Goal: Task Accomplishment & Management: Complete application form

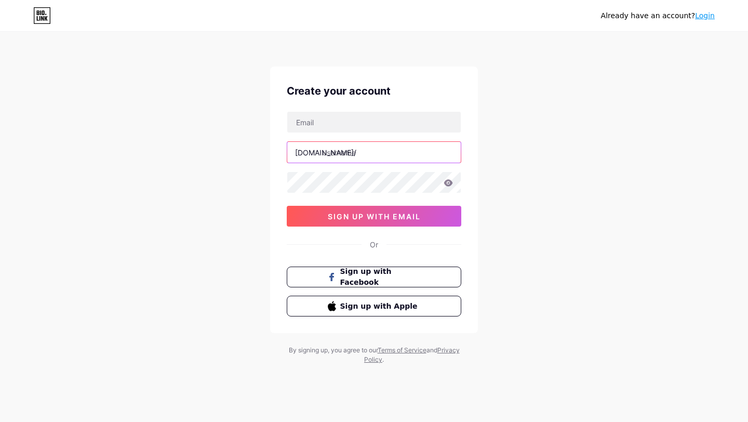
click at [376, 158] on input "text" at bounding box center [373, 152] width 173 height 21
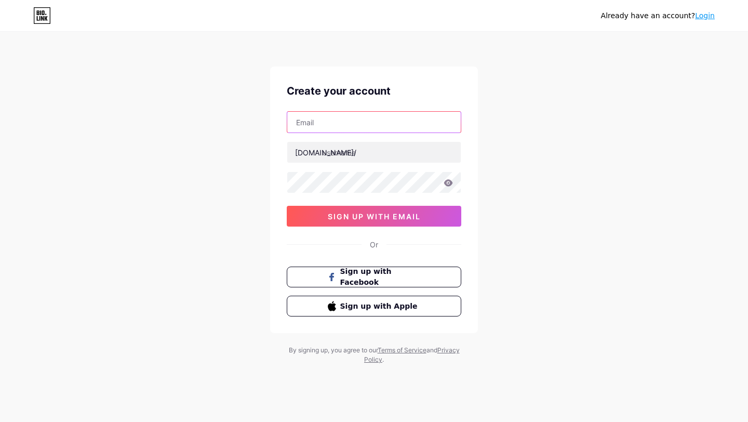
click at [375, 126] on input "text" at bounding box center [373, 122] width 173 height 21
type input "[EMAIL_ADDRESS][DOMAIN_NAME]"
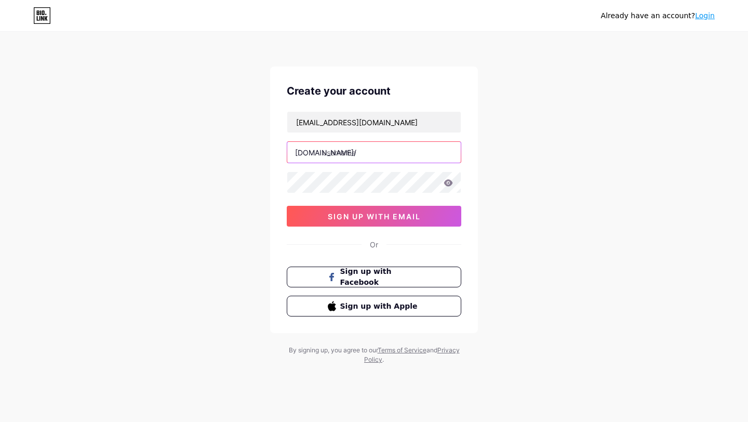
click at [374, 148] on input "text" at bounding box center [373, 152] width 173 height 21
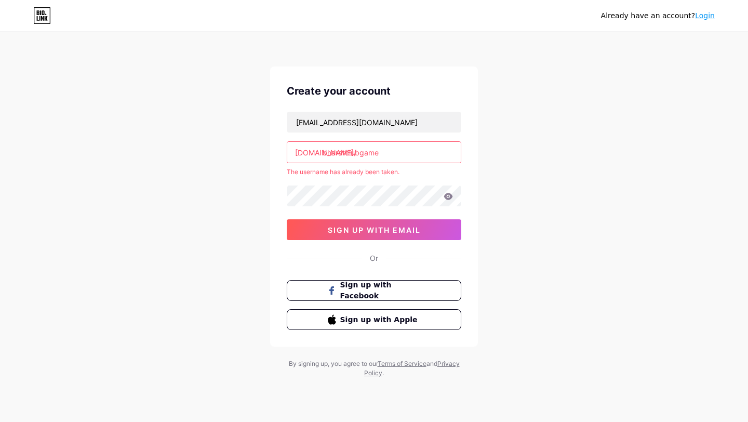
click at [395, 151] on input "bharatclubgame" at bounding box center [373, 152] width 173 height 21
type input "b"
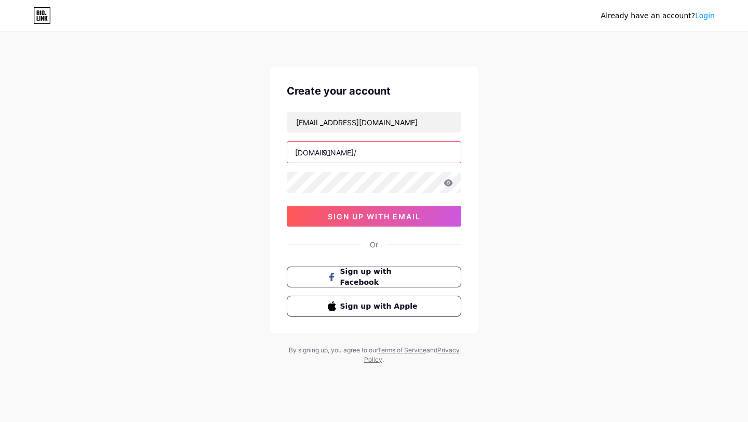
type input "9"
type input "damanngame"
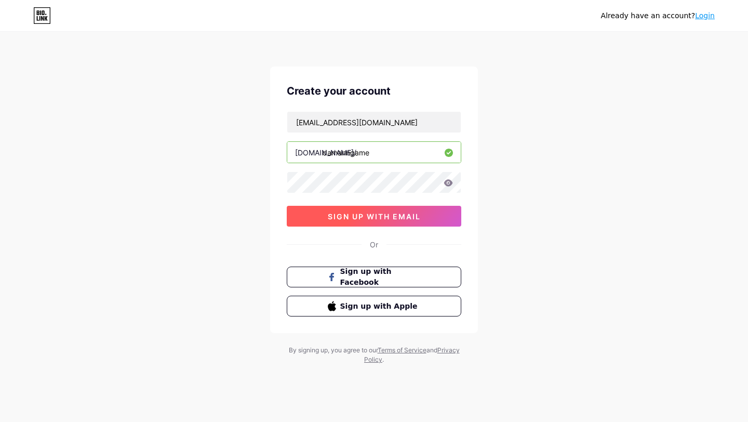
click at [424, 220] on button "sign up with email" at bounding box center [374, 216] width 174 height 21
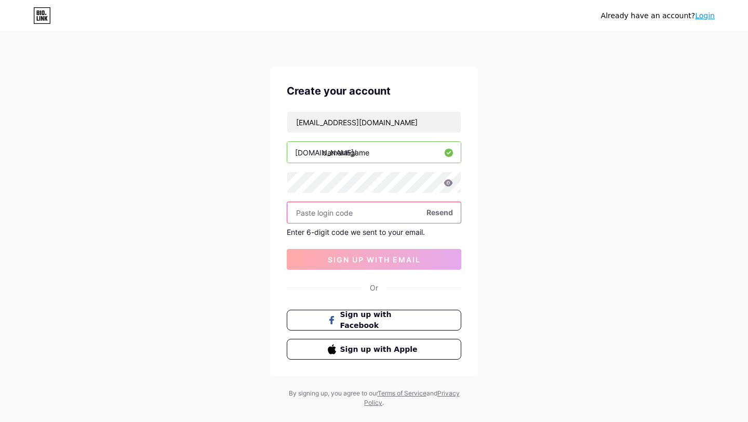
paste input "813242"
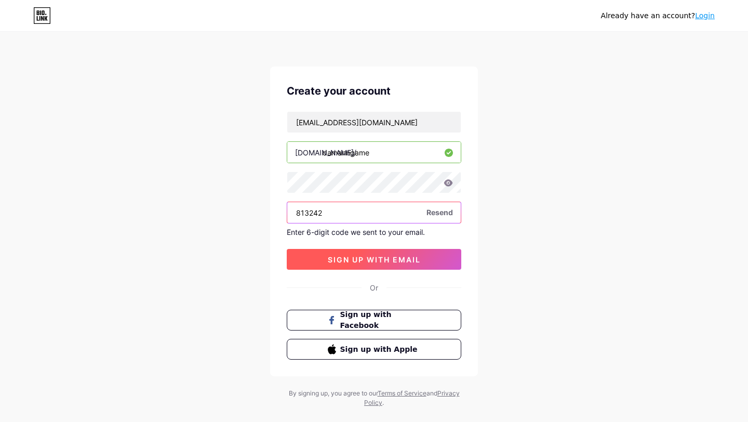
type input "813242"
click at [373, 255] on span "sign up with email" at bounding box center [374, 259] width 93 height 9
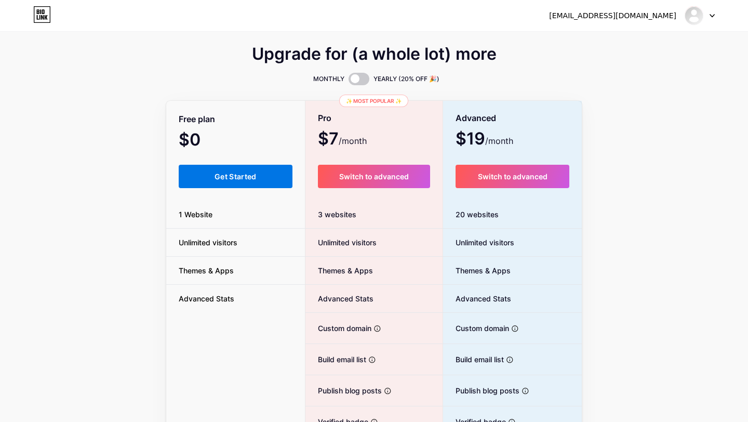
click at [264, 180] on button "Get Started" at bounding box center [236, 176] width 114 height 23
click at [256, 177] on span "Get Started" at bounding box center [235, 176] width 42 height 9
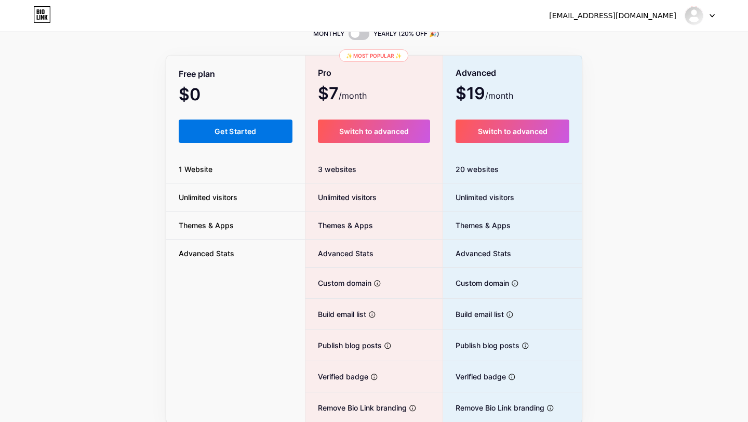
scroll to position [88, 0]
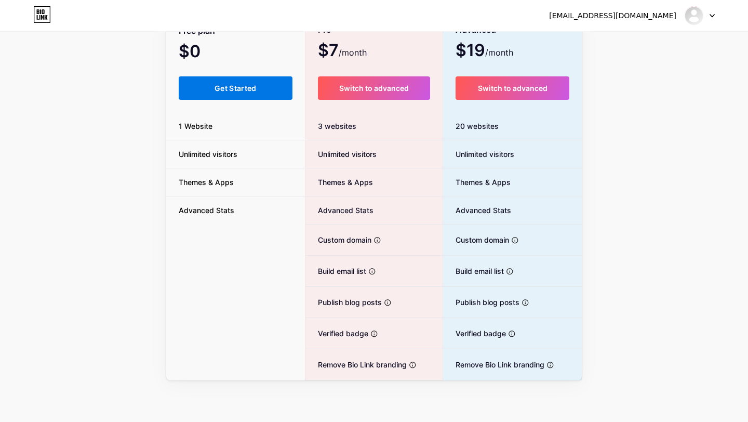
click at [252, 93] on button "Get Started" at bounding box center [236, 87] width 114 height 23
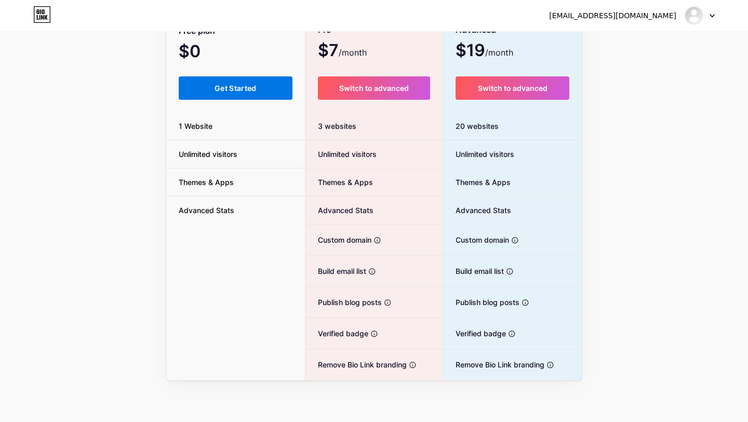
click at [252, 93] on button "Get Started" at bounding box center [236, 87] width 114 height 23
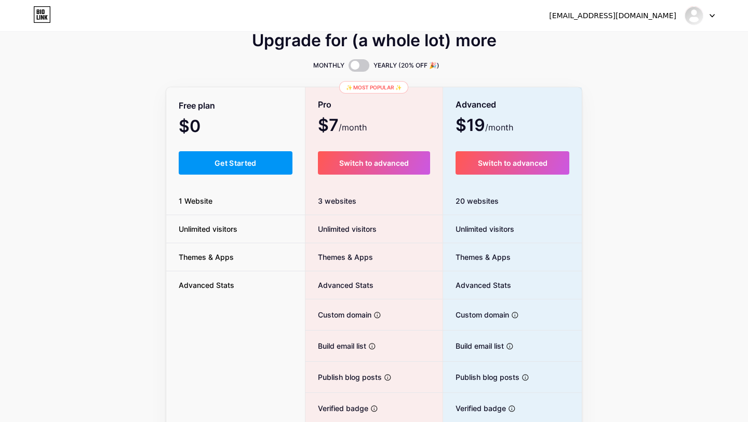
scroll to position [0, 0]
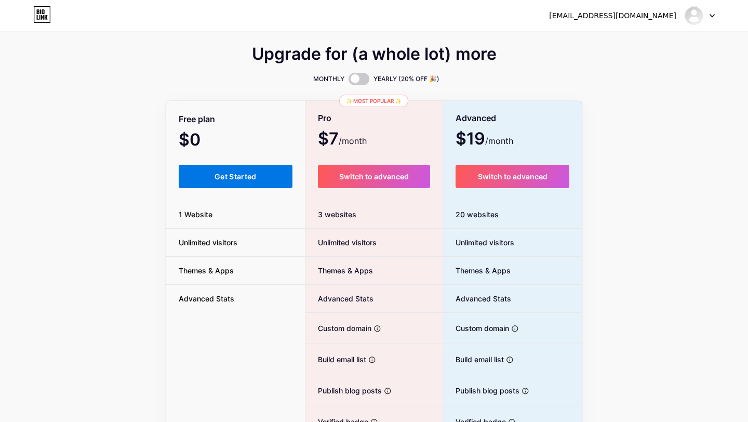
click at [268, 169] on button "Get Started" at bounding box center [236, 176] width 114 height 23
click at [249, 229] on li "Unlimited visitors" at bounding box center [235, 242] width 139 height 28
click at [249, 183] on button "Get Started" at bounding box center [236, 176] width 114 height 23
click at [696, 17] on img at bounding box center [693, 15] width 17 height 17
click at [665, 46] on link "Dashboard" at bounding box center [649, 43] width 129 height 28
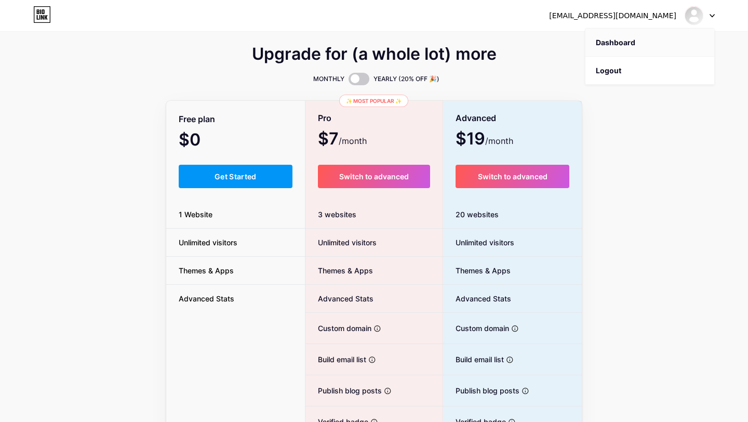
click at [665, 45] on link "Dashboard" at bounding box center [649, 43] width 129 height 28
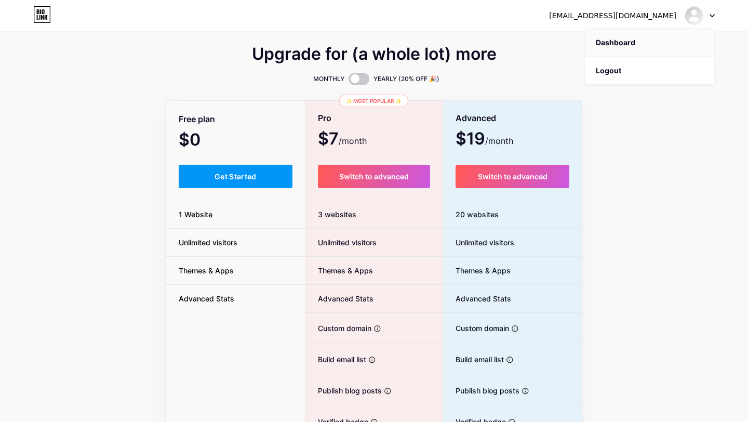
click at [665, 45] on link "Dashboard" at bounding box center [649, 43] width 129 height 28
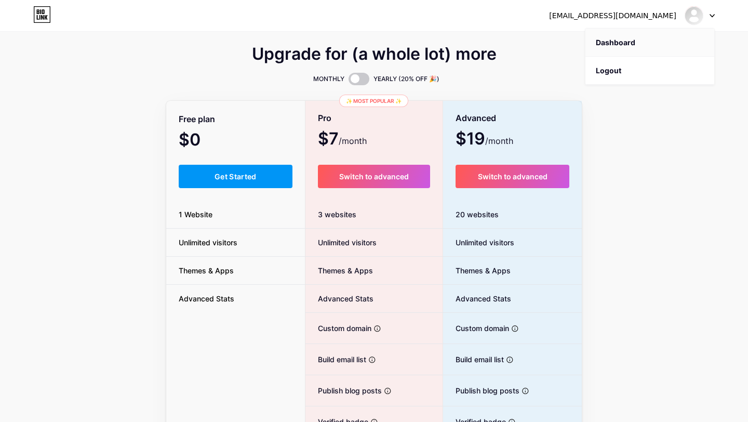
click at [665, 45] on link "Dashboard" at bounding box center [649, 43] width 129 height 28
click at [681, 167] on div "Upgrade for (a whole lot) more MONTHLY YEARLY (20% OFF 🎉) Free plan $0 /month G…" at bounding box center [374, 258] width 748 height 421
click at [262, 169] on button "Get Started" at bounding box center [236, 176] width 114 height 23
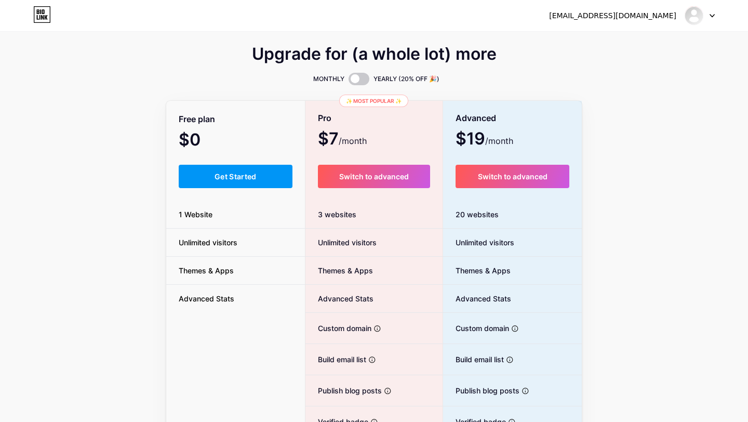
click at [714, 19] on div at bounding box center [699, 15] width 30 height 19
click at [642, 43] on link "Dashboard" at bounding box center [649, 43] width 129 height 28
click at [275, 174] on button "Get Started" at bounding box center [236, 176] width 114 height 23
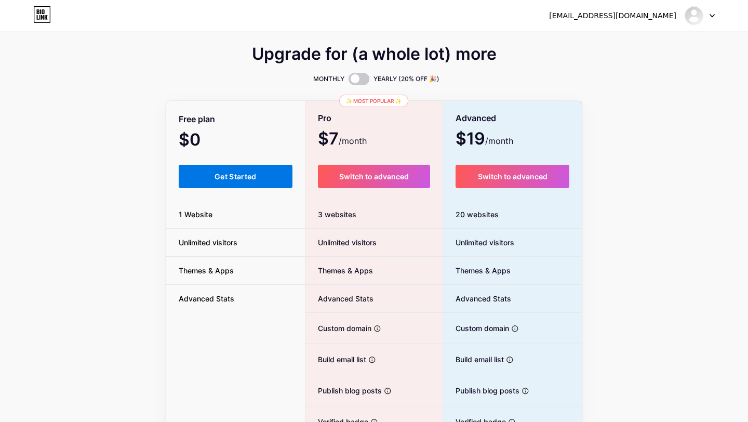
click at [275, 174] on button "Get Started" at bounding box center [236, 176] width 114 height 23
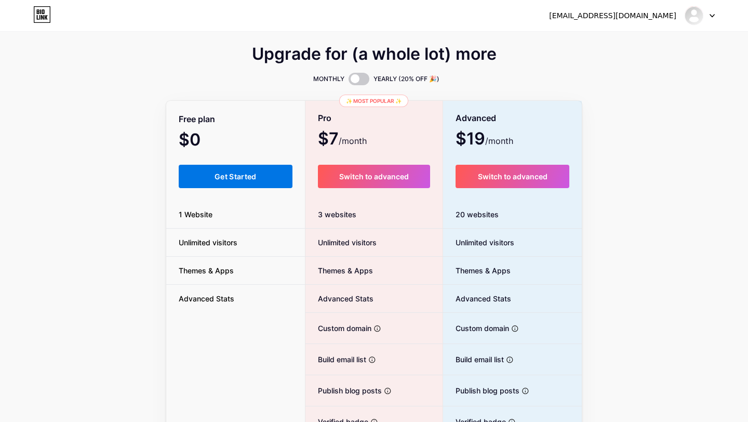
click at [275, 174] on button "Get Started" at bounding box center [236, 176] width 114 height 23
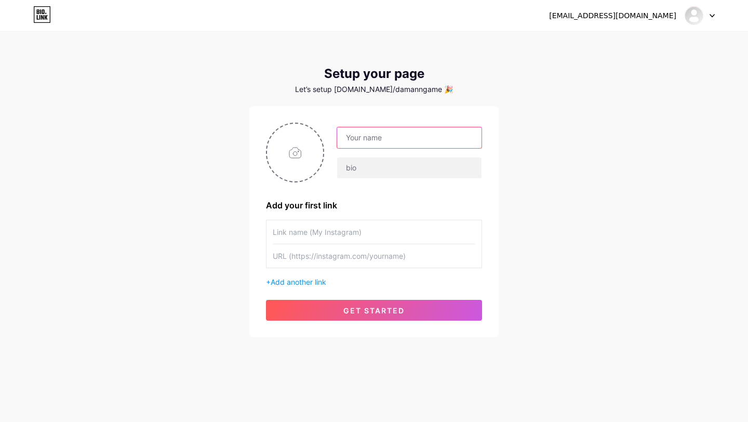
click at [364, 132] on input "text" at bounding box center [409, 137] width 144 height 21
type input "Daman Game"
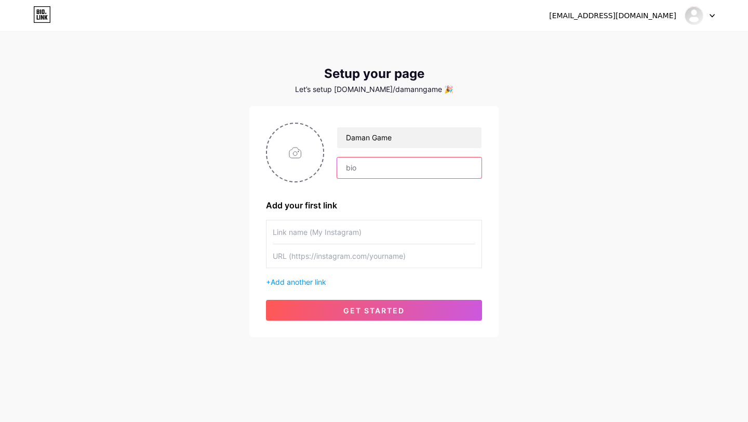
click at [363, 171] on input "text" at bounding box center [409, 167] width 144 height 21
paste input "Daman Game is the Best gaming platform in India."
click at [413, 169] on input "Daman Game is the Best gaming platform in India." at bounding box center [409, 167] width 144 height 21
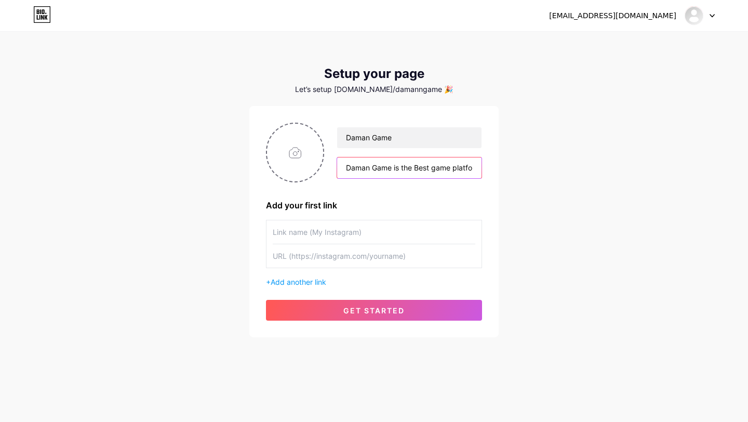
type input "Daman Game is the Best game platform in [GEOGRAPHIC_DATA]"
click at [391, 228] on input "text" at bounding box center [374, 231] width 202 height 23
type input "Daman Game Register"
paste input "https://www.damanapp.download/"
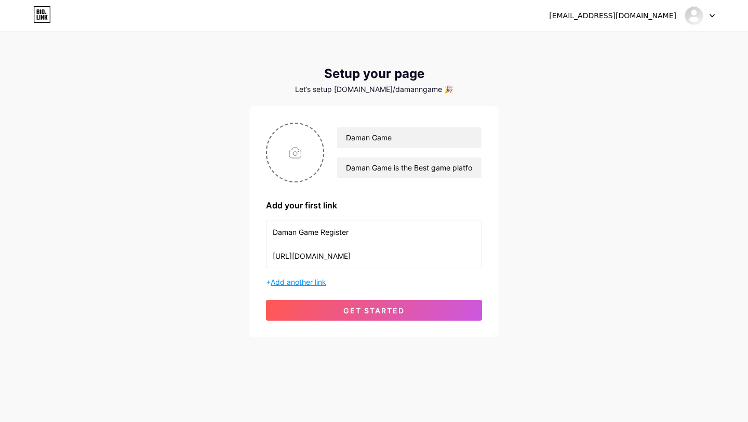
type input "https://www.damanapp.download/"
click at [320, 283] on span "Add another link" at bounding box center [299, 281] width 56 height 9
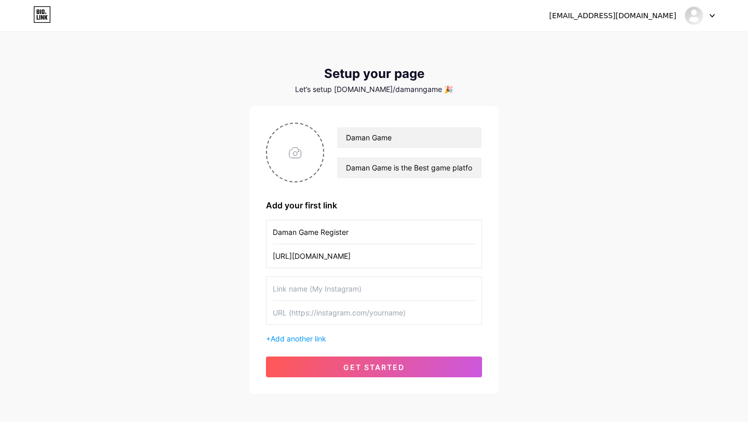
click at [321, 295] on input "text" at bounding box center [374, 288] width 202 height 23
type input "Daman Game login"
click at [322, 316] on input "text" at bounding box center [374, 312] width 202 height 23
paste input "https://www.damanapp.download/"
type input "https://www.damanapp.download/"
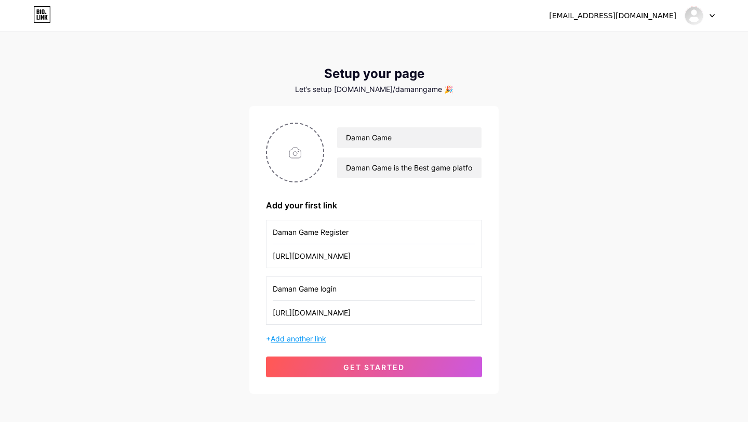
click at [313, 334] on span "Add another link" at bounding box center [299, 338] width 56 height 9
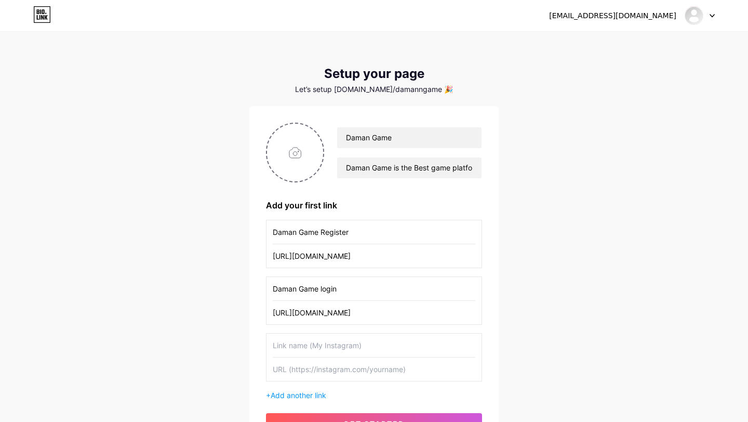
click at [358, 339] on input "text" at bounding box center [374, 344] width 202 height 23
type input "Daman"
type input "Daman app download"
click at [355, 370] on input "text" at bounding box center [374, 368] width 202 height 23
paste input "https://www.damanapp.download/"
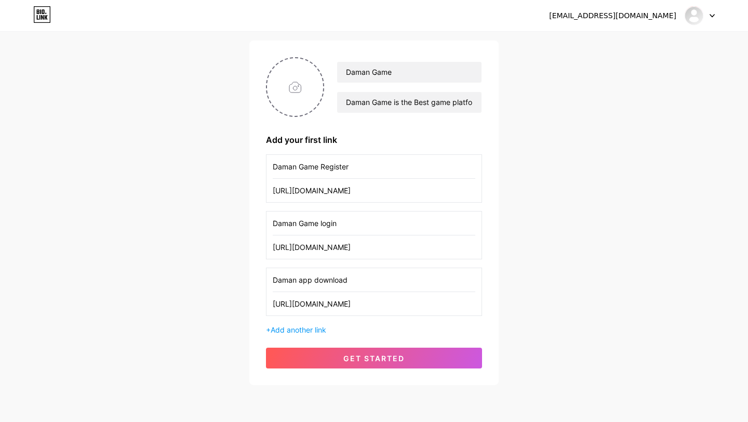
scroll to position [75, 0]
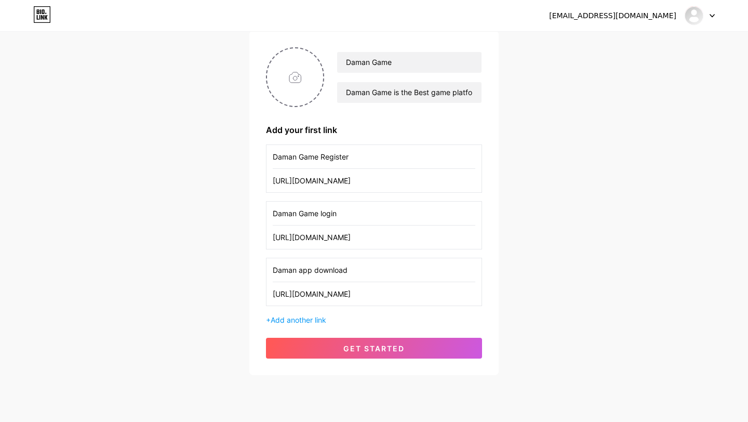
type input "https://www.damanapp.download/"
click at [287, 80] on input "file" at bounding box center [295, 77] width 56 height 58
type input "C:\fakepath\gZYxGfZ0YNqZwjL3nurmULEfe43rw9ew.png"
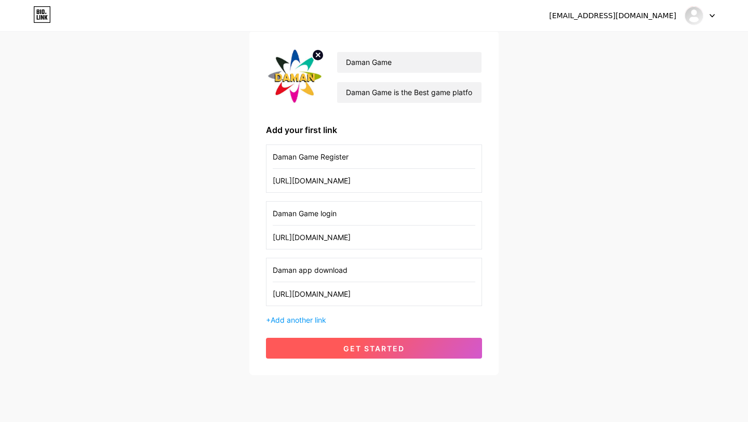
click at [361, 347] on span "get started" at bounding box center [373, 348] width 61 height 9
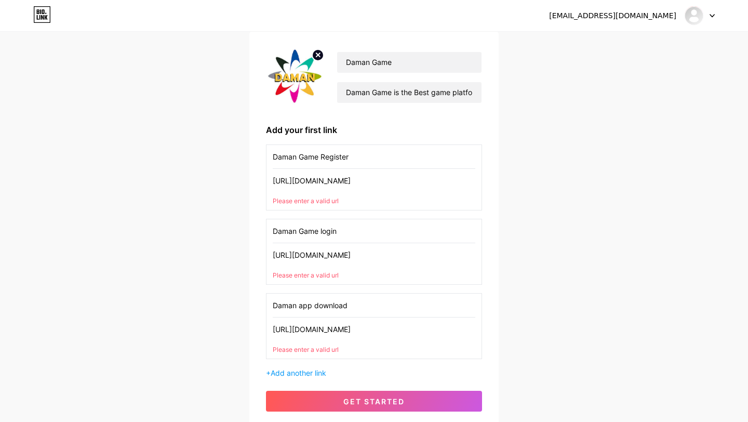
drag, startPoint x: 409, startPoint y: 250, endPoint x: 264, endPoint y: 258, distance: 144.5
click at [264, 258] on div "Daman Game Daman Game is the Best game platform in Bharat Add your first link D…" at bounding box center [373, 229] width 249 height 397
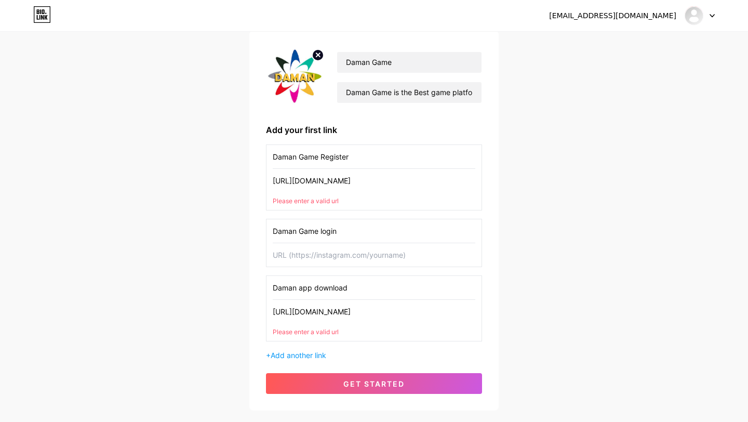
click at [394, 180] on input "https://www.damanapp.download/" at bounding box center [374, 180] width 202 height 23
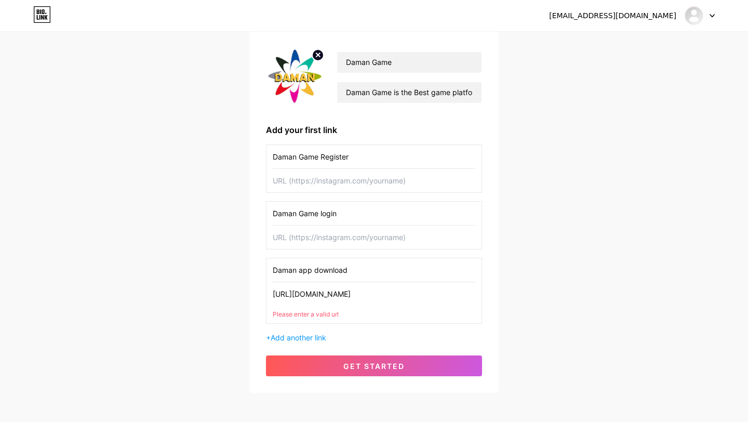
click at [402, 150] on input "Daman Game Register" at bounding box center [374, 156] width 202 height 23
click at [385, 219] on input "Daman Game login" at bounding box center [374, 212] width 202 height 23
click at [380, 271] on input "Daman app download" at bounding box center [374, 269] width 202 height 23
click at [397, 295] on input "https://www.damanapp.download/" at bounding box center [374, 293] width 202 height 23
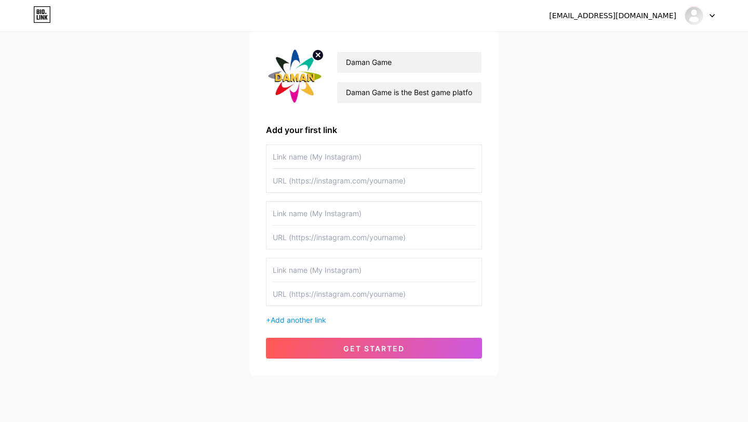
click at [410, 162] on input "text" at bounding box center [374, 156] width 202 height 23
type input "Daman Game Login"
paste input "[URL][DOMAIN_NAME]"
type input "[URL][DOMAIN_NAME]"
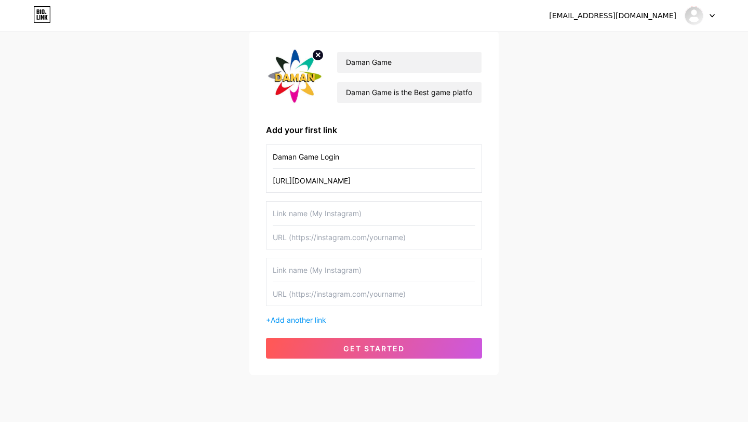
scroll to position [0, 0]
click at [361, 216] on input "text" at bounding box center [374, 212] width 202 height 23
type input "Daman Game Register"
click at [420, 238] on input "text" at bounding box center [374, 236] width 202 height 23
paste input "[URL][DOMAIN_NAME]"
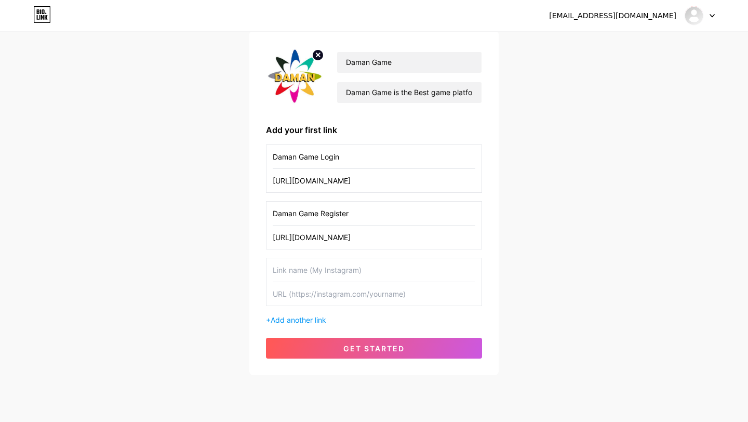
scroll to position [0, 32]
type input "[URL][DOMAIN_NAME]"
click at [406, 271] on input "text" at bounding box center [374, 269] width 202 height 23
type input "Daman app Download"
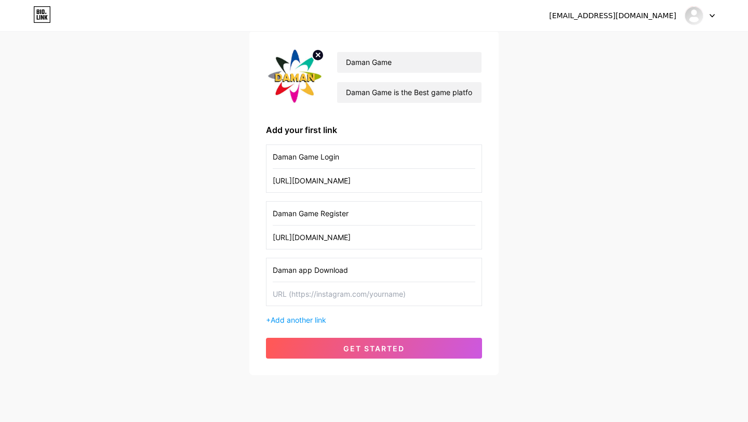
click at [396, 292] on input "text" at bounding box center [374, 293] width 202 height 23
paste input "[URL][DOMAIN_NAME]"
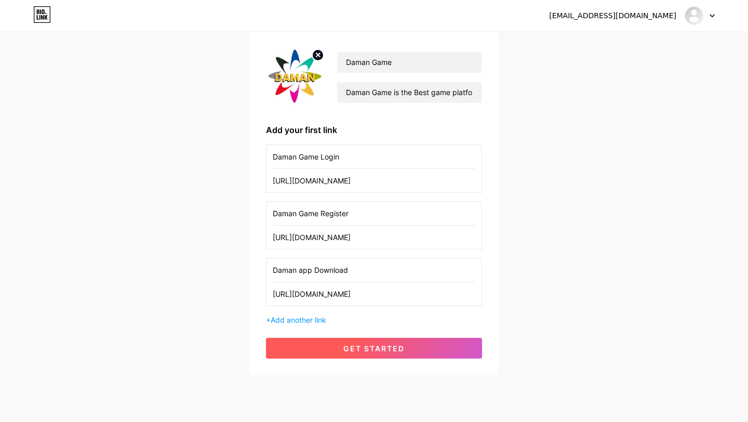
type input "[URL][DOMAIN_NAME]"
click at [383, 350] on span "get started" at bounding box center [373, 348] width 61 height 9
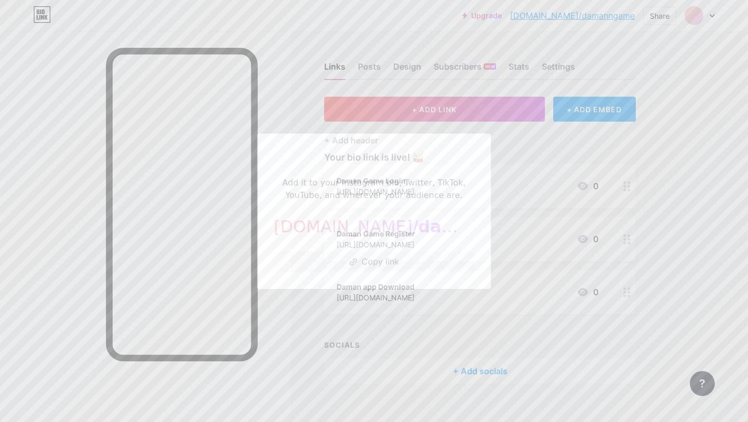
click at [303, 320] on div at bounding box center [374, 211] width 748 height 422
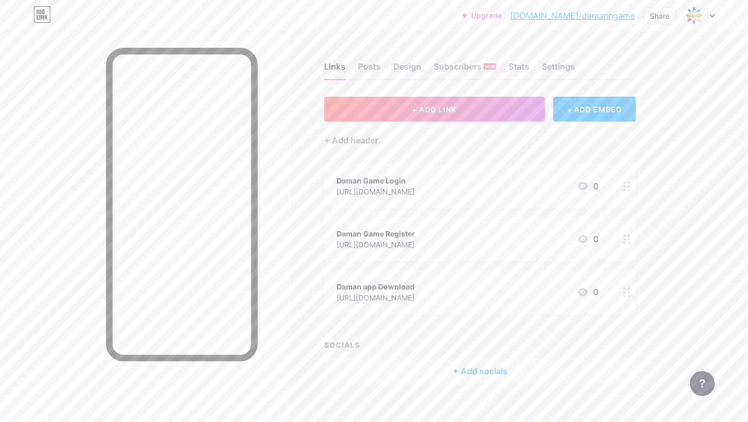
click at [620, 190] on div at bounding box center [627, 186] width 18 height 45
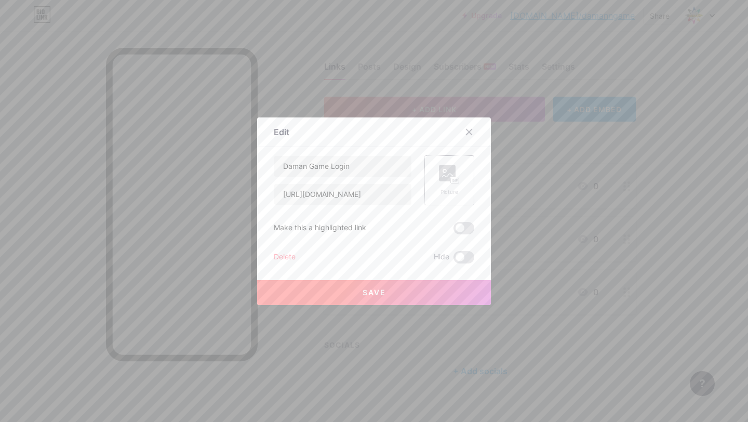
click at [441, 180] on rect at bounding box center [447, 173] width 17 height 17
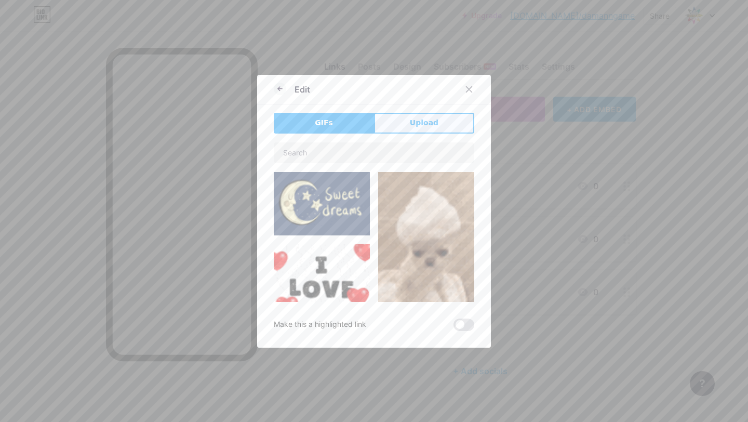
click at [416, 125] on span "Upload" at bounding box center [424, 122] width 29 height 11
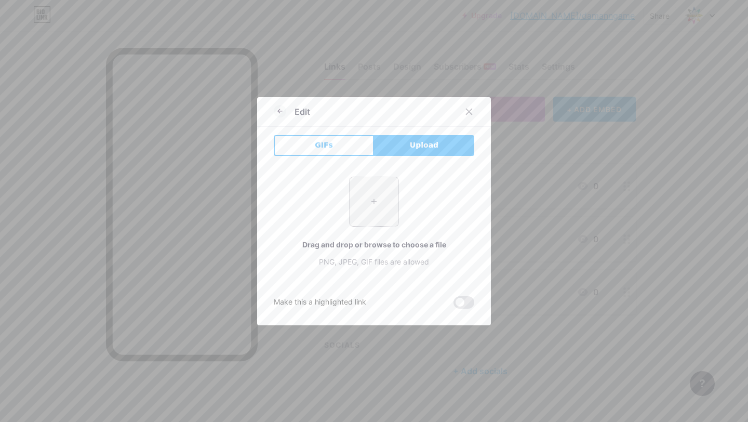
click at [383, 200] on input "file" at bounding box center [373, 201] width 49 height 49
type input "C:\fakepath\gZYxGfZ0YNqZwjL3nurmULEfe43rw9ew.png"
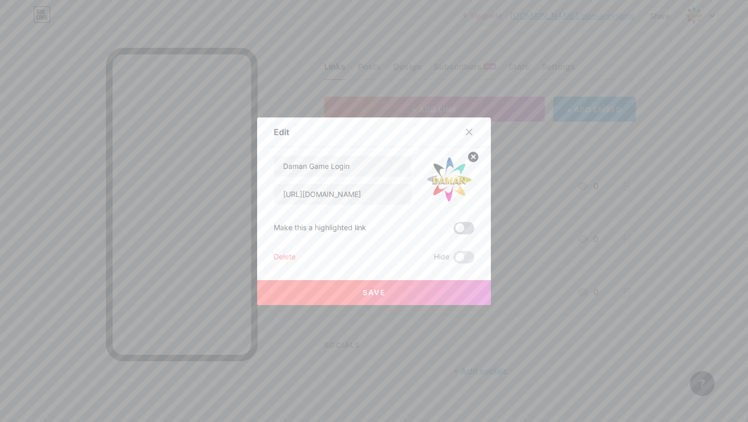
click at [471, 226] on span at bounding box center [463, 228] width 21 height 12
click at [453, 231] on input "checkbox" at bounding box center [453, 231] width 0 height 0
click at [441, 286] on button "Save" at bounding box center [374, 292] width 234 height 25
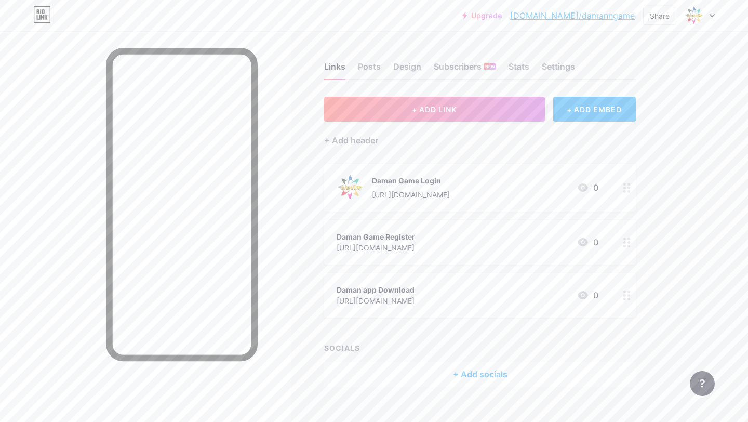
click at [628, 245] on circle at bounding box center [628, 246] width 3 height 3
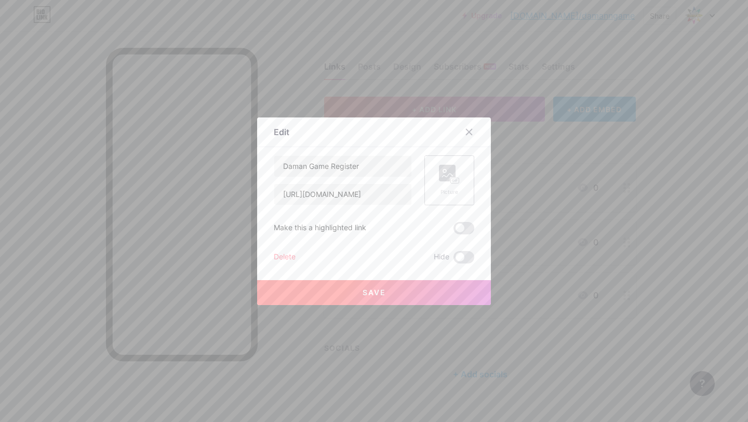
click at [456, 166] on icon at bounding box center [449, 174] width 21 height 19
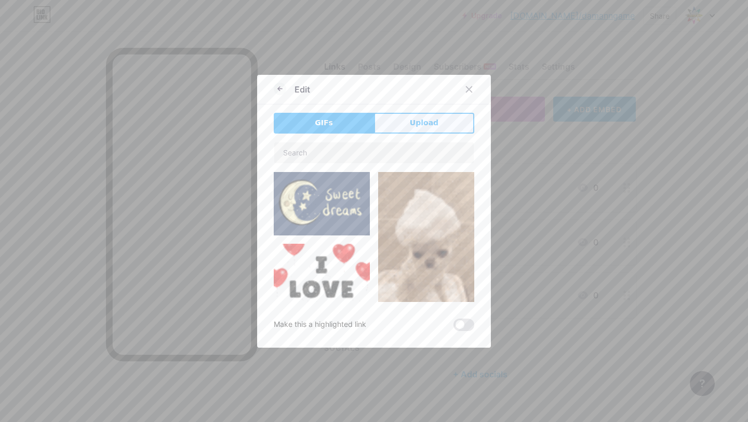
click at [415, 132] on button "Upload" at bounding box center [424, 123] width 100 height 21
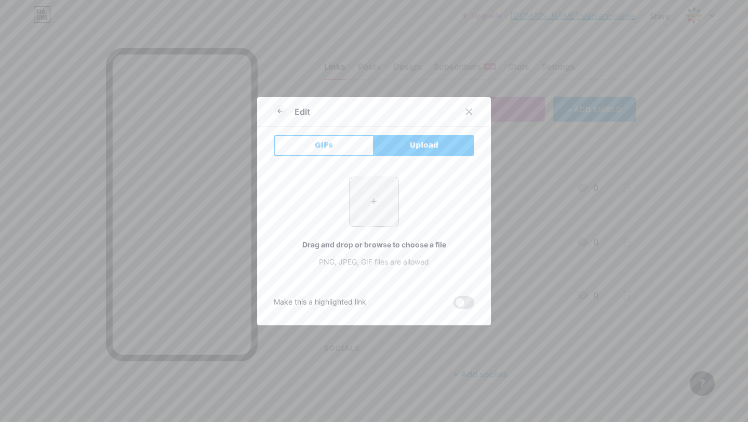
click at [363, 205] on input "file" at bounding box center [373, 201] width 49 height 49
type input "C:\fakepath\gZYxGfZ0YNqZwjL3nurmULEfe43rw9ew.png"
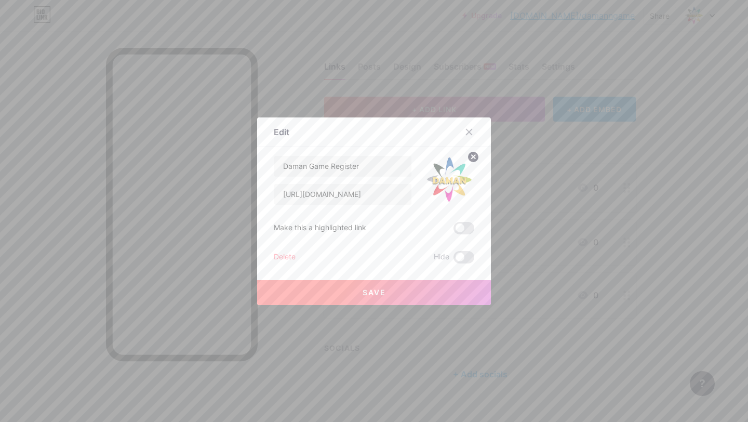
click at [469, 227] on span at bounding box center [463, 228] width 21 height 12
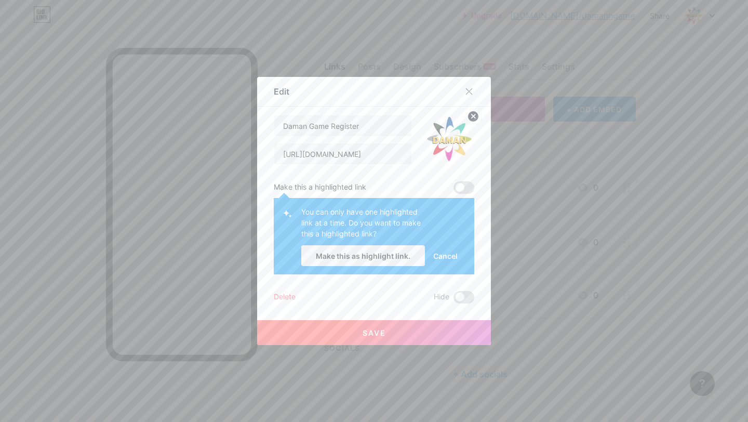
click at [457, 259] on span "Cancel" at bounding box center [445, 255] width 24 height 11
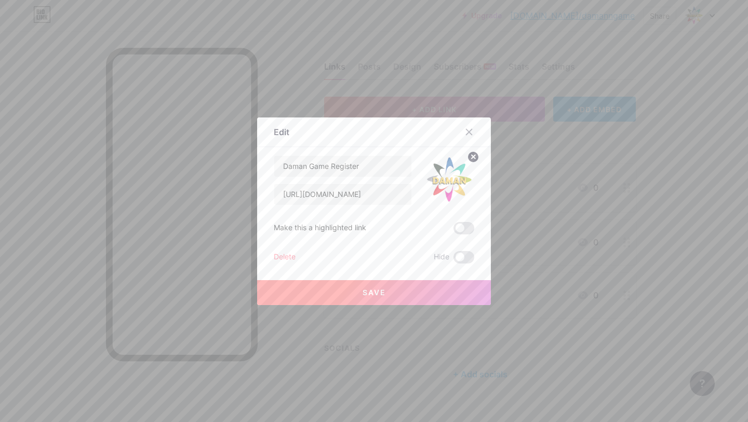
click at [443, 294] on button "Save" at bounding box center [374, 292] width 234 height 25
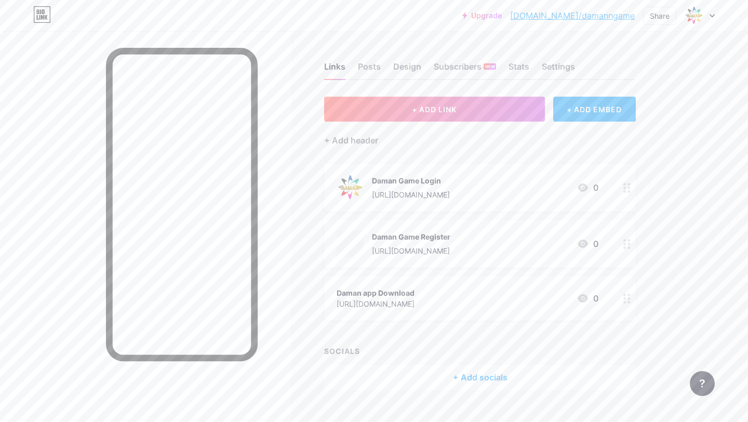
click at [628, 298] on circle at bounding box center [628, 298] width 3 height 3
click at [453, 175] on rect at bounding box center [447, 173] width 17 height 17
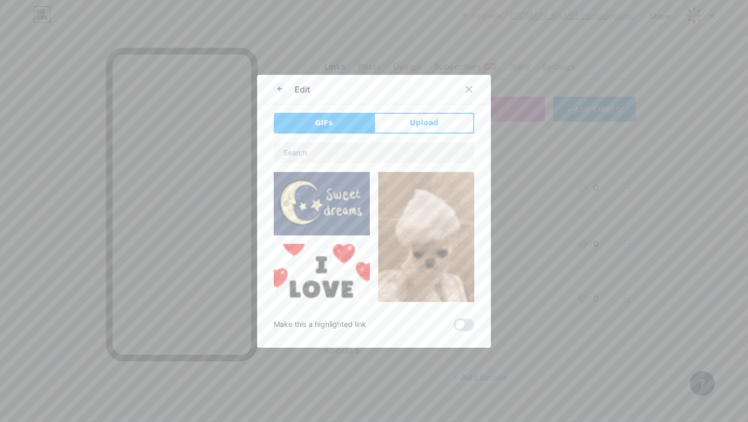
click at [403, 134] on div "GIFs Upload Content YouTube Play YouTube video without leaving your page. ADD V…" at bounding box center [374, 222] width 200 height 218
click at [403, 127] on button "Upload" at bounding box center [424, 123] width 100 height 21
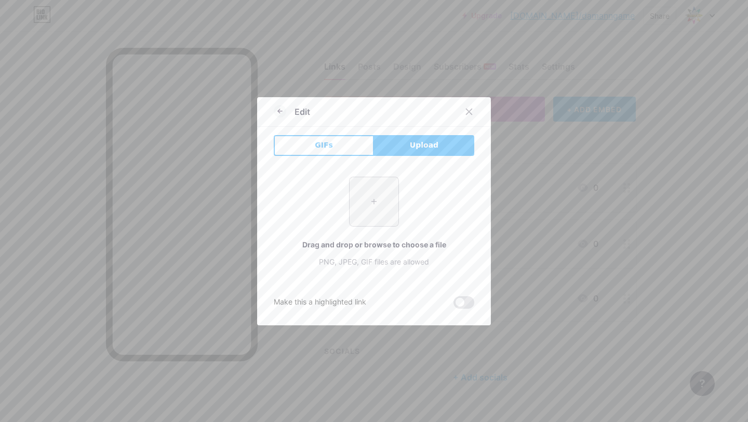
click at [375, 198] on input "file" at bounding box center [373, 201] width 49 height 49
type input "C:\fakepath\gZYxGfZ0YNqZwjL3nurmULEfe43rw9ew.png"
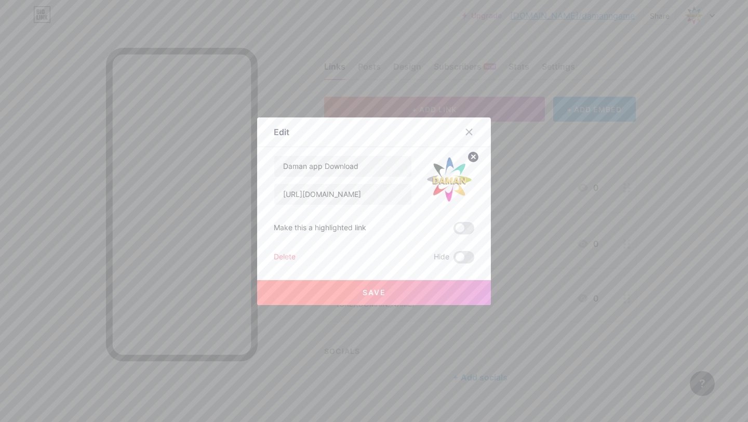
click at [457, 294] on button "Save" at bounding box center [374, 292] width 234 height 25
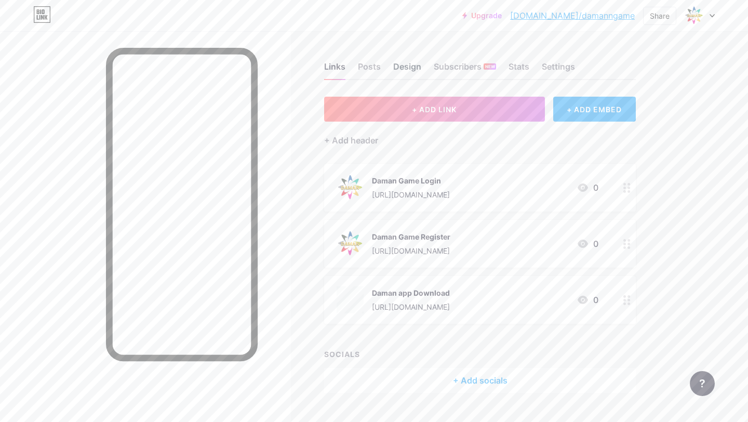
click at [395, 69] on div "Design" at bounding box center [407, 69] width 28 height 19
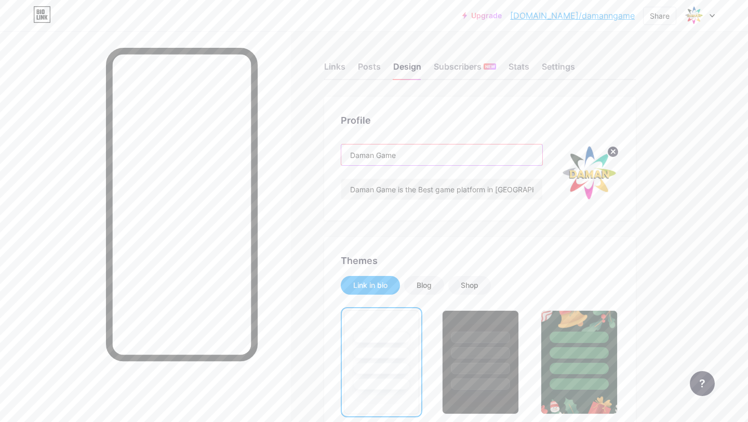
drag, startPoint x: 414, startPoint y: 150, endPoint x: 327, endPoint y: 148, distance: 87.8
click at [327, 150] on div "Profile Daman Game Daman Game is the Best game platform in Bharat" at bounding box center [480, 159] width 312 height 124
paste input "Login / Register || Daman Game Apk"
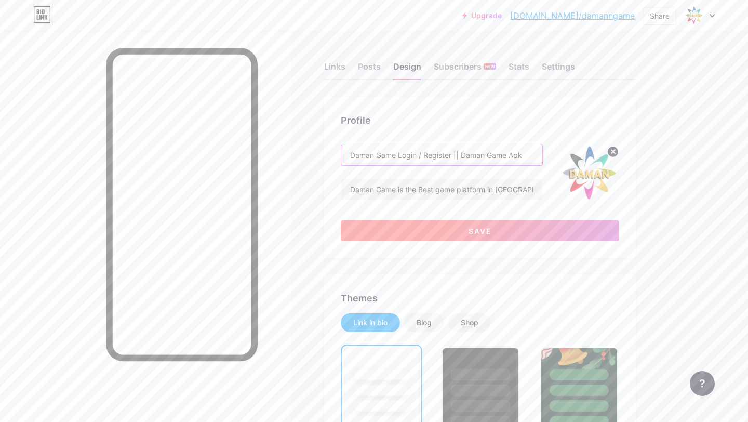
type input "Daman Game Login / Register || Daman Game Apk"
click at [408, 226] on button "Save" at bounding box center [480, 230] width 278 height 21
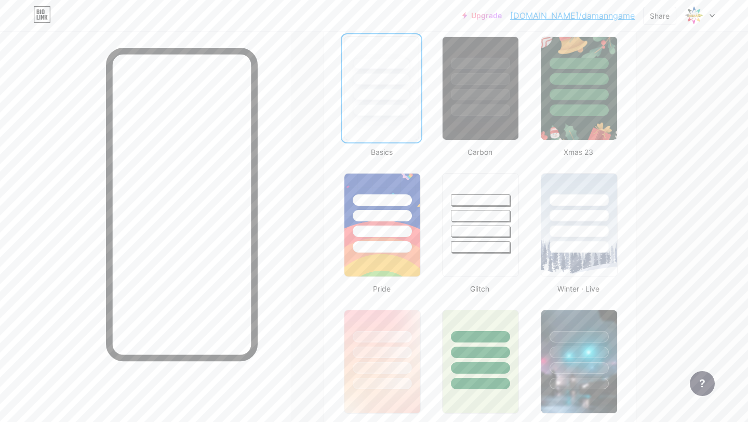
scroll to position [281, 0]
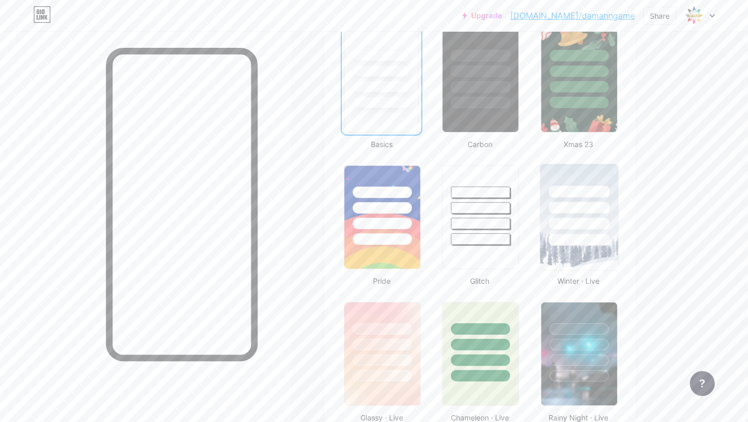
click at [561, 238] on div at bounding box center [578, 240] width 61 height 12
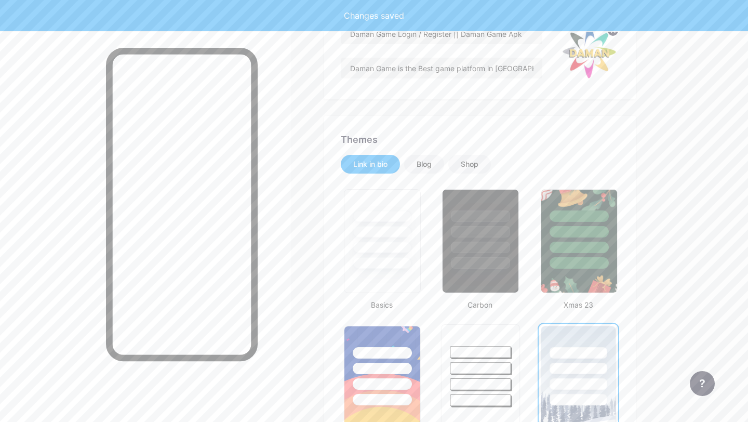
scroll to position [0, 0]
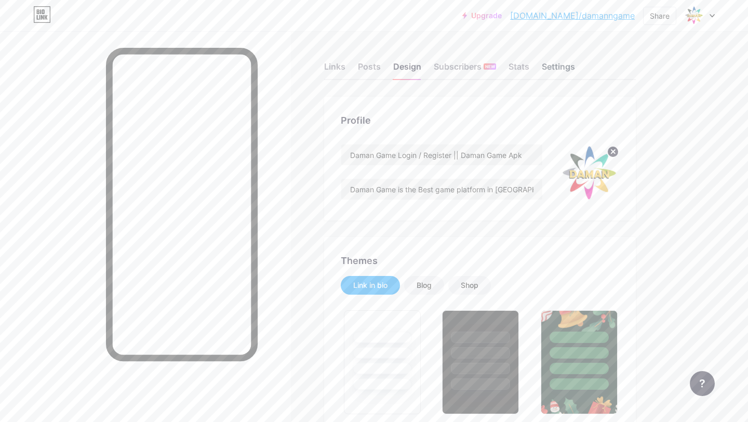
click at [559, 70] on div "Settings" at bounding box center [558, 69] width 33 height 19
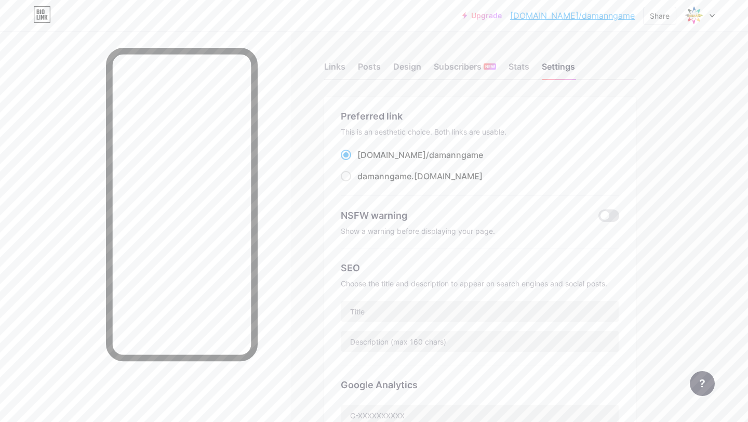
click at [378, 322] on div "SEO Choose the title and description to appear on search engines and social pos…" at bounding box center [480, 306] width 278 height 117
click at [378, 309] on input "text" at bounding box center [479, 311] width 277 height 21
click at [378, 340] on input "text" at bounding box center [479, 341] width 277 height 21
paste input "Download the Daman Game app to play Wingo, K3, 5D, and Aviator! Enjoy thrilling…"
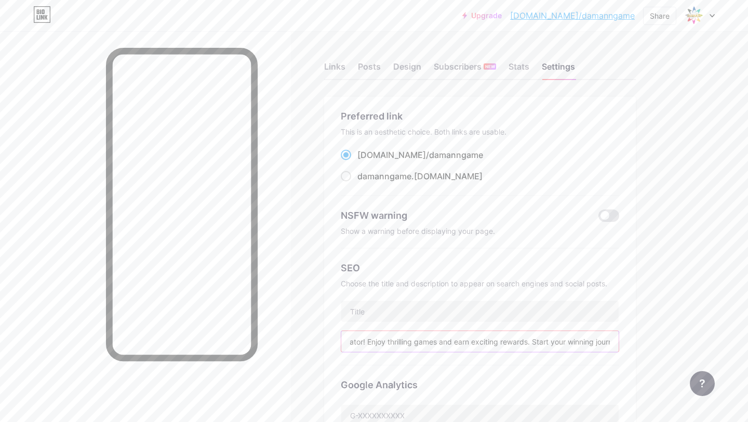
drag, startPoint x: 561, startPoint y: 341, endPoint x: 530, endPoint y: 341, distance: 31.2
click at [530, 341] on input "Download the Daman Game app to play Wingo, K3, 5D, and Aviator! Enjoy thrilling…" at bounding box center [479, 341] width 277 height 21
drag, startPoint x: 488, startPoint y: 340, endPoint x: 579, endPoint y: 343, distance: 91.4
click at [579, 343] on input "Download the Daman Game app to play Wingo, K3, 5D, and Aviator! Enjoy thrilling…" at bounding box center [479, 341] width 277 height 21
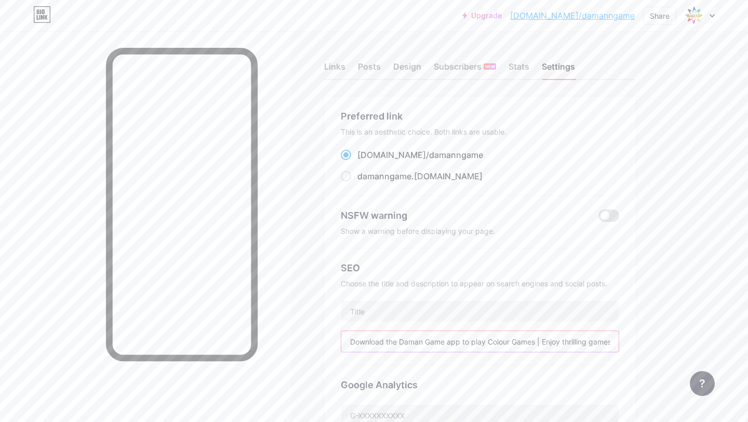
type input "Download the Daman Game app to play Colour Games | Enjoy thrilling games and ea…"
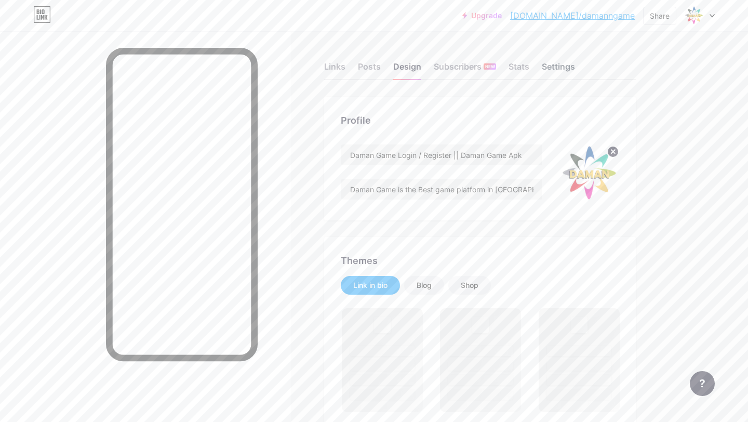
click at [548, 63] on div "Settings" at bounding box center [558, 69] width 33 height 19
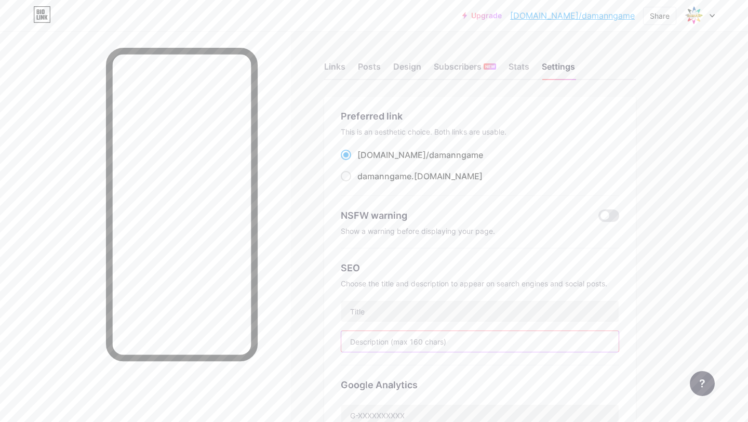
click at [426, 338] on input "text" at bounding box center [479, 341] width 277 height 21
paste input "Download the Daman Game app to play Wingo, K3, 5D, and Aviator! Enjoy thrilling…"
drag, startPoint x: 532, startPoint y: 341, endPoint x: 559, endPoint y: 342, distance: 26.5
click at [559, 342] on input "Download the Daman Game app to play Wingo, K3, 5D, and Aviator! Enjoy thrilling…" at bounding box center [479, 341] width 277 height 21
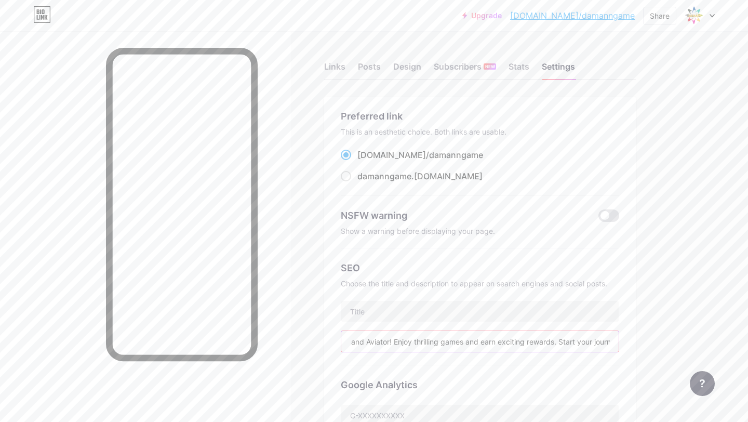
scroll to position [0, 224]
click at [540, 337] on input "Download the Daman Game app to play Wingo, K3, 5D, and Aviator! Enjoy thrilling…" at bounding box center [479, 341] width 277 height 21
type input "Download the Daman Game app to play [PERSON_NAME], K3 ! Enjoy thrilling games a…"
click at [507, 306] on input "text" at bounding box center [479, 311] width 277 height 21
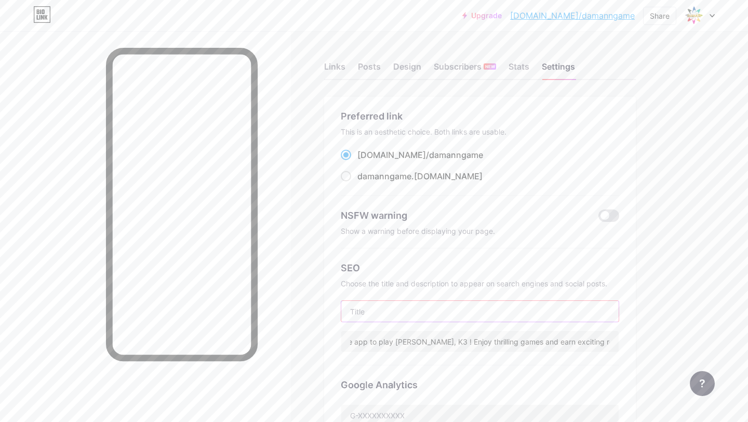
scroll to position [0, 0]
paste input "Daman Game Login / Register || Daman Game Apk"
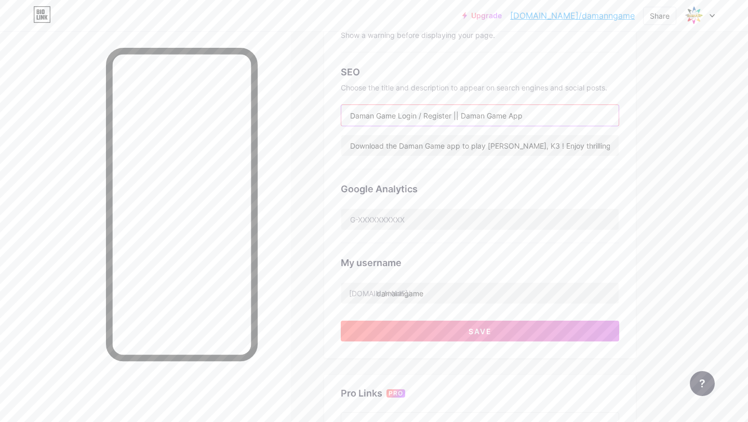
scroll to position [202, 0]
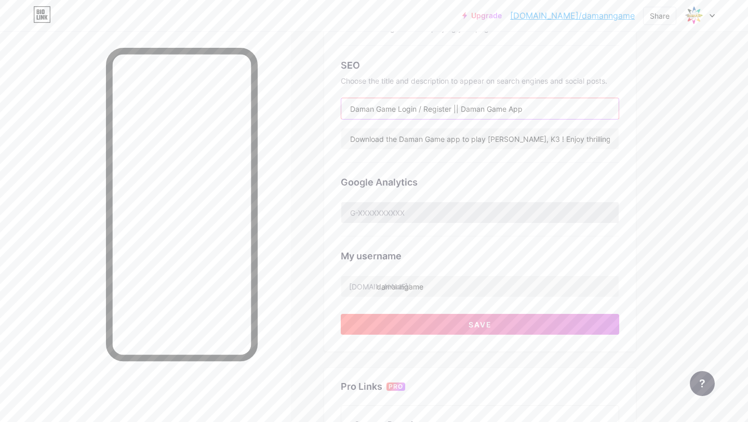
type input "Daman Game Login / Register || Daman Game App"
click at [535, 220] on input "text" at bounding box center [479, 212] width 277 height 21
click at [598, 15] on link "[DOMAIN_NAME]/damanngame" at bounding box center [572, 15] width 125 height 12
click at [384, 210] on input "text" at bounding box center [479, 212] width 277 height 21
paste input "G-C3P2WPQKZF"
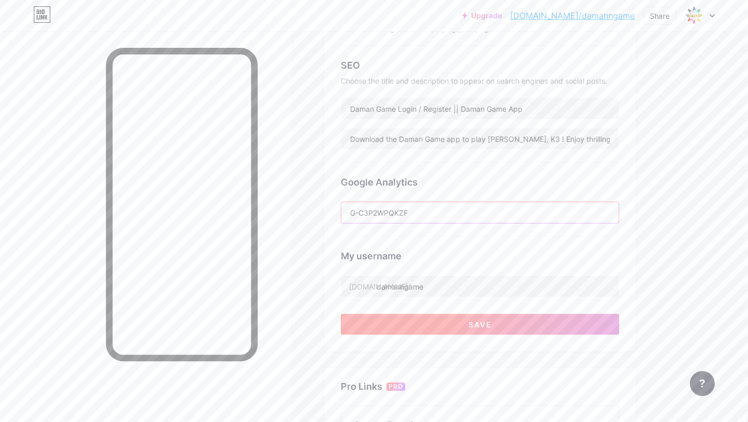
type input "G-C3P2WPQKZF"
click at [440, 315] on button "Save" at bounding box center [480, 324] width 278 height 21
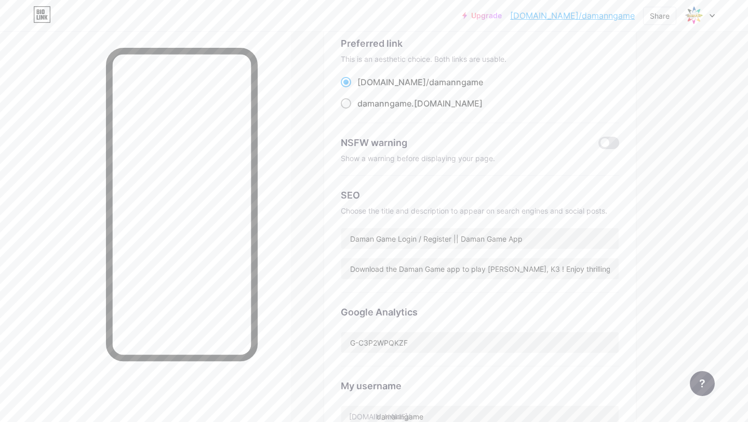
scroll to position [0, 0]
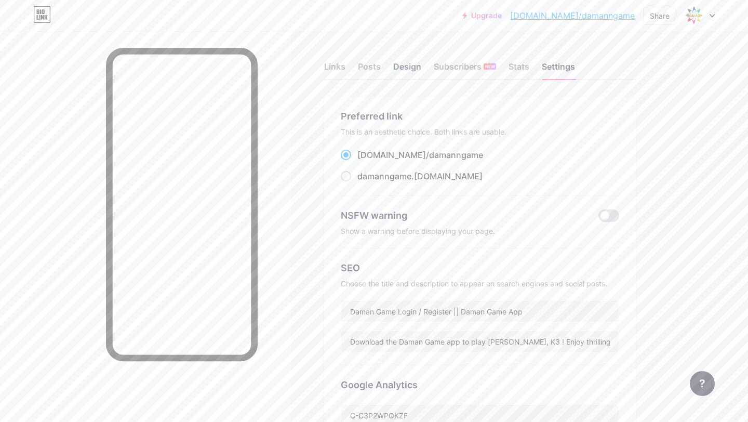
click at [397, 64] on div "Design" at bounding box center [407, 69] width 28 height 19
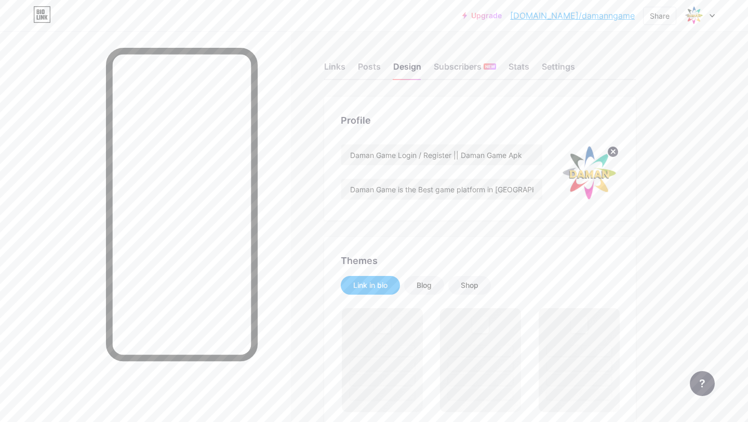
click at [532, 74] on div "Links Posts Design Subscribers NEW Stats Settings" at bounding box center [480, 62] width 312 height 36
click at [530, 70] on div "Links Posts Design Subscribers NEW Stats Settings" at bounding box center [480, 62] width 312 height 36
click at [525, 68] on div "Stats" at bounding box center [518, 69] width 21 height 19
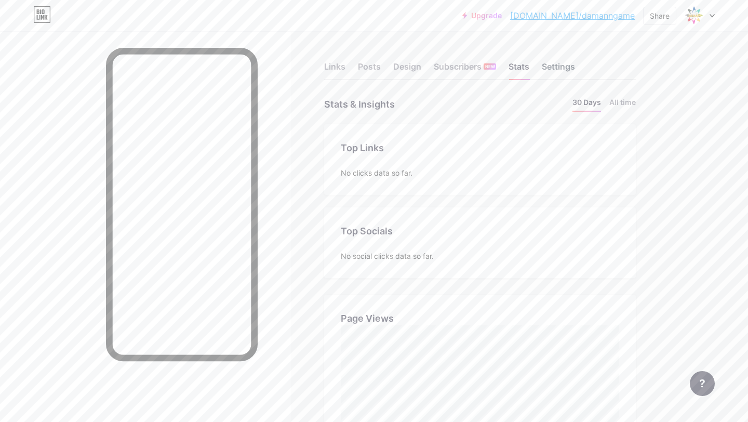
scroll to position [422, 748]
click at [551, 68] on div "Settings" at bounding box center [558, 69] width 33 height 19
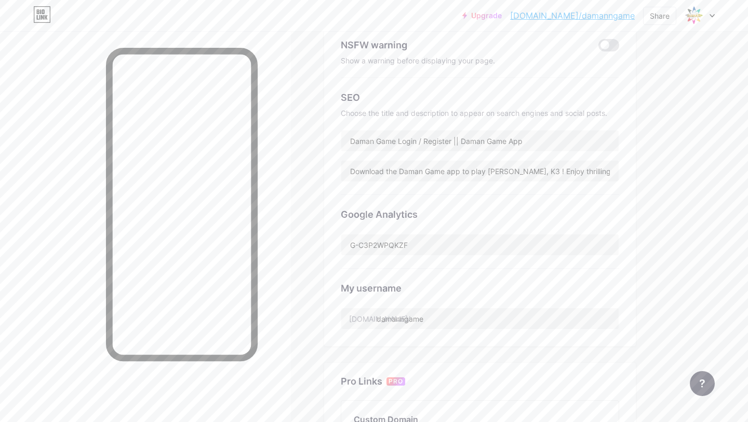
scroll to position [192, 0]
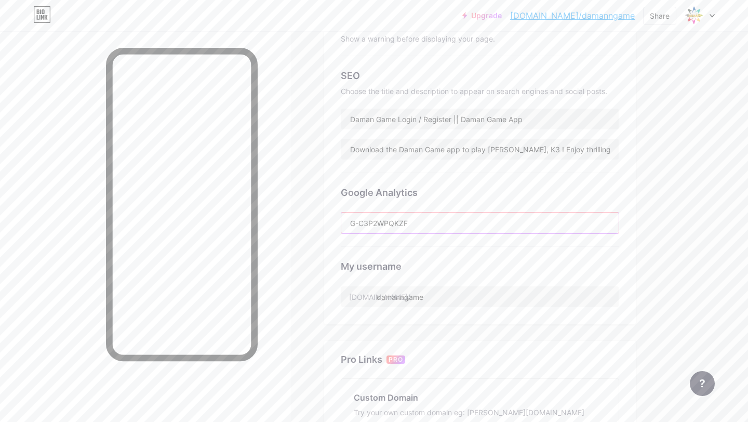
drag, startPoint x: 428, startPoint y: 224, endPoint x: 317, endPoint y: 222, distance: 111.1
click at [317, 223] on div "Links Posts Design Subscribers NEW Stats Settings Preferred link This is an aes…" at bounding box center [339, 230] width 679 height 782
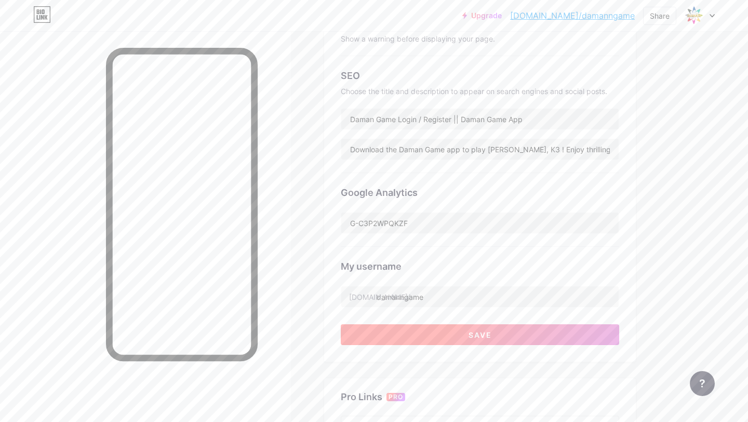
click at [424, 331] on button "Save" at bounding box center [480, 334] width 278 height 21
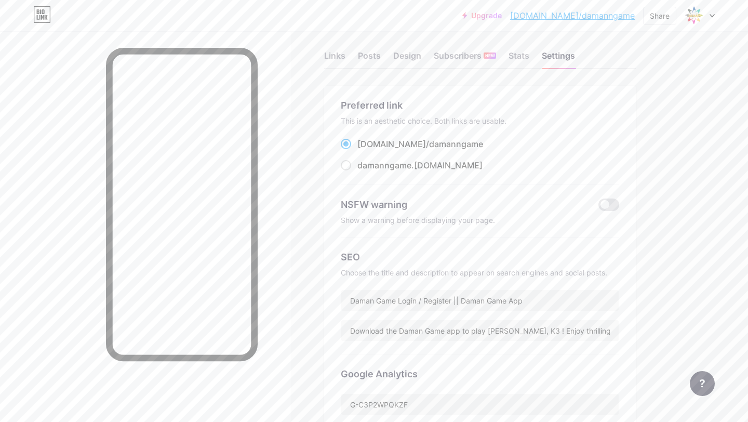
scroll to position [0, 0]
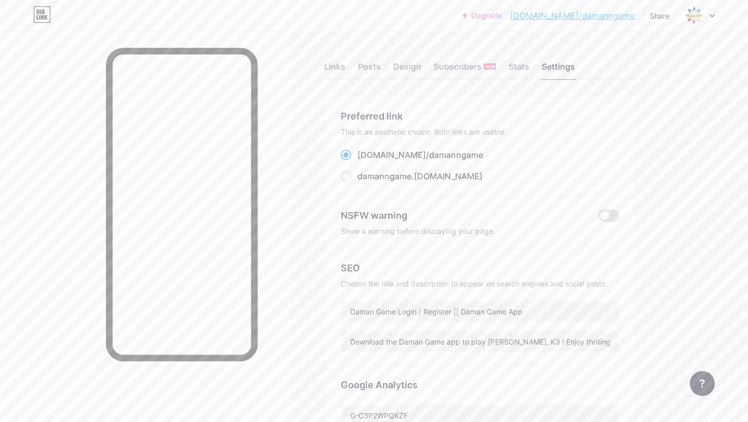
click at [705, 25] on div "Upgrade bio.link/damann... bio.link/damanngame Share Switch accounts Daman Game…" at bounding box center [374, 15] width 748 height 31
click at [706, 17] on div at bounding box center [699, 15] width 30 height 19
click at [644, 118] on link "Account settings" at bounding box center [649, 118] width 129 height 28
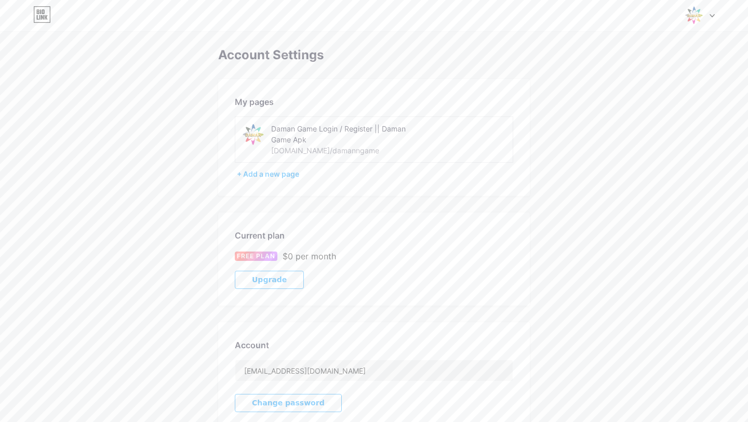
click at [702, 29] on div "Switch accounts Daman Game Login / Register || Daman Game Apk bio.link/damannga…" at bounding box center [374, 15] width 748 height 31
click at [702, 14] on img at bounding box center [694, 16] width 20 height 20
click at [641, 71] on div "[DOMAIN_NAME]/damanngame" at bounding box center [655, 72] width 80 height 8
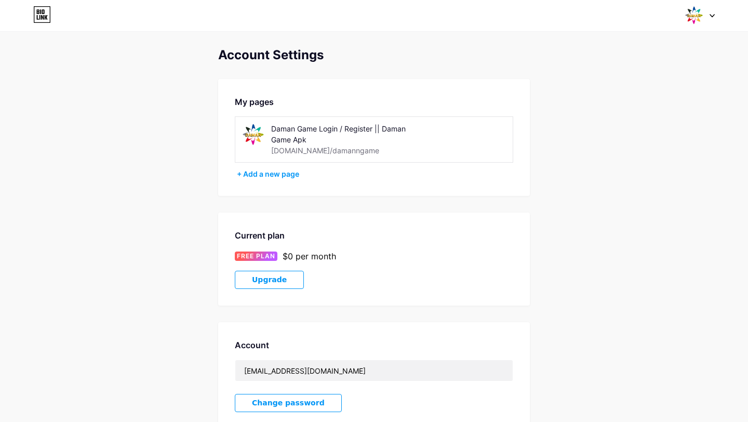
click at [42, 14] on icon at bounding box center [42, 14] width 18 height 17
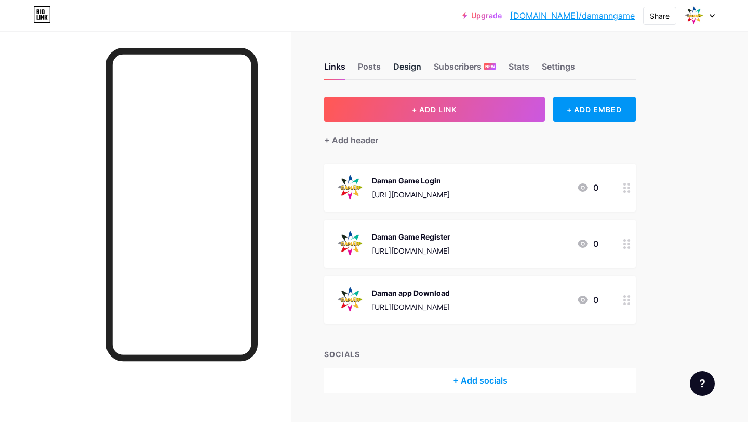
click at [407, 66] on div "Design" at bounding box center [407, 69] width 28 height 19
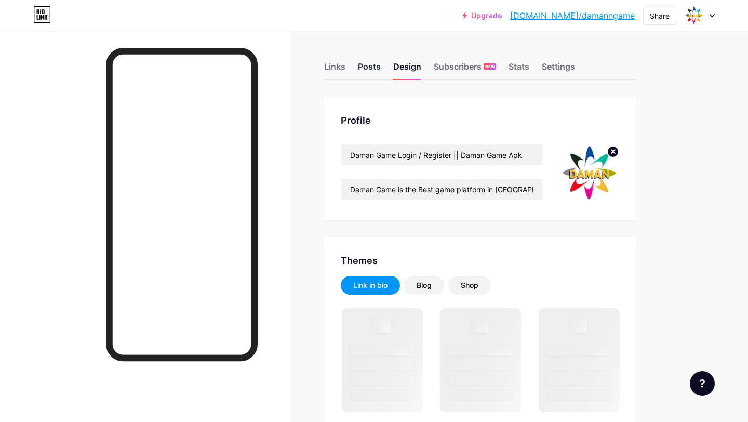
click at [368, 63] on div "Posts" at bounding box center [369, 69] width 23 height 19
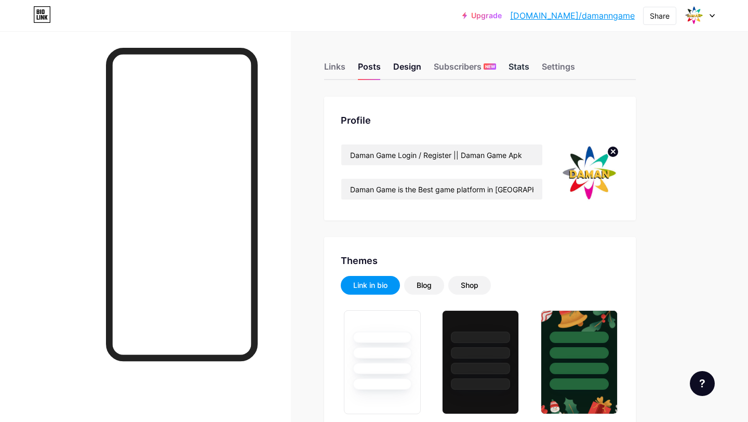
click at [512, 71] on div "Stats" at bounding box center [518, 69] width 21 height 19
click at [367, 66] on div "Posts" at bounding box center [369, 69] width 23 height 19
click at [427, 282] on div "Blog" at bounding box center [423, 285] width 15 height 10
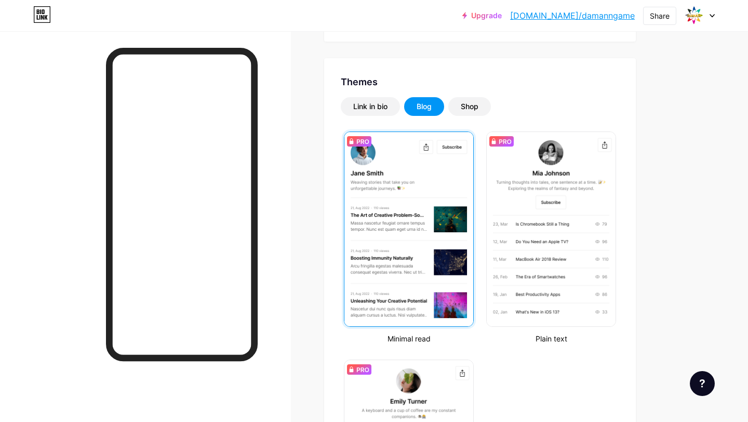
scroll to position [178, 0]
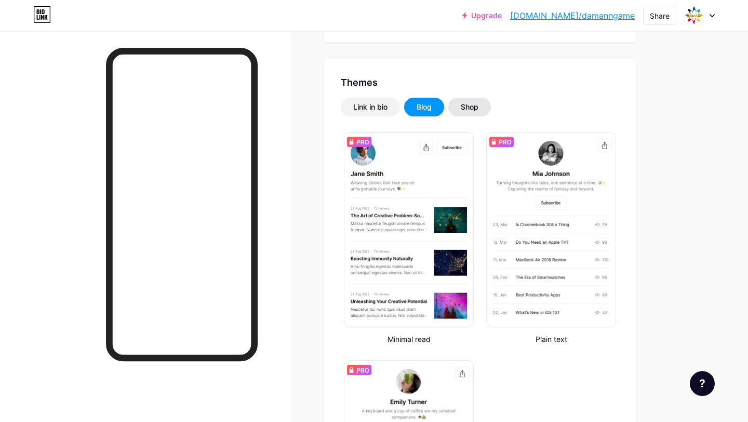
click at [468, 106] on div "Shop" at bounding box center [470, 107] width 18 height 10
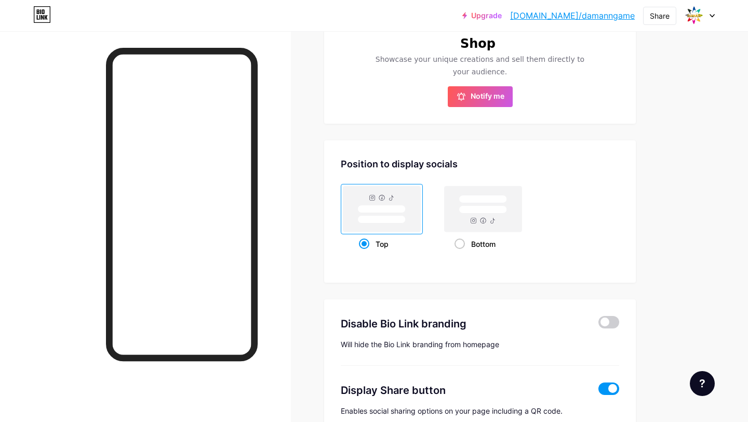
scroll to position [436, 0]
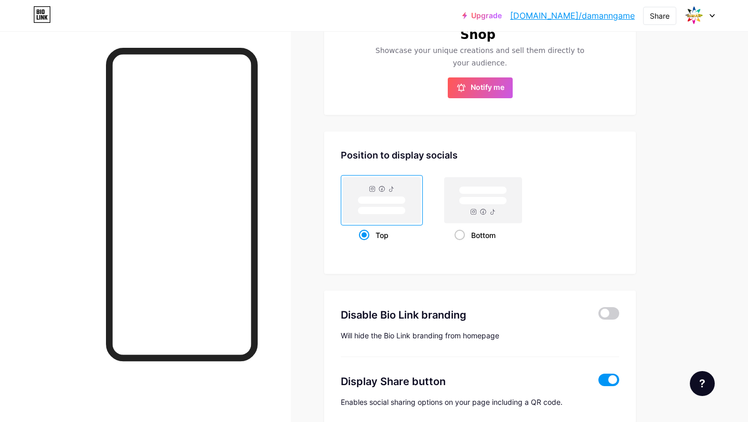
click at [459, 236] on span at bounding box center [459, 234] width 10 height 10
click at [459, 245] on input "Bottom" at bounding box center [457, 248] width 7 height 7
radio input "true"
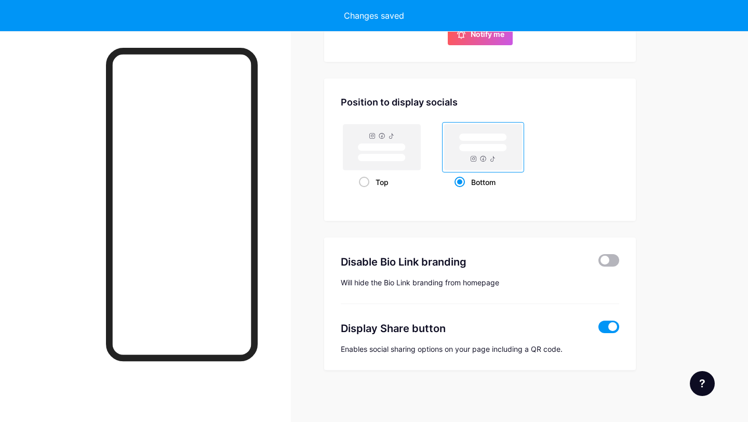
click at [611, 262] on span at bounding box center [608, 260] width 21 height 12
click at [598, 263] on input "checkbox" at bounding box center [598, 263] width 0 height 0
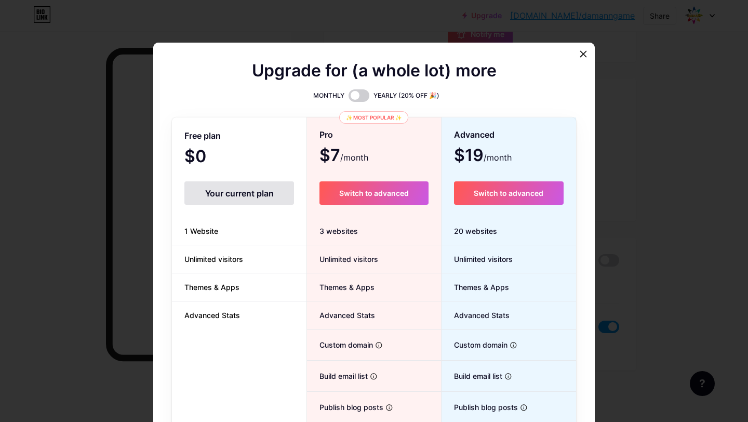
click at [235, 192] on div "Your current plan" at bounding box center [239, 192] width 110 height 23
click at [590, 50] on div at bounding box center [583, 54] width 19 height 19
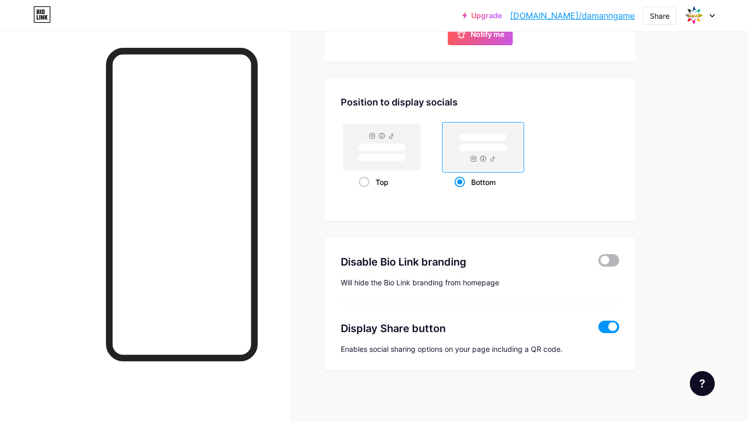
click at [613, 258] on span at bounding box center [608, 260] width 21 height 12
click at [598, 263] on input "checkbox" at bounding box center [598, 263] width 0 height 0
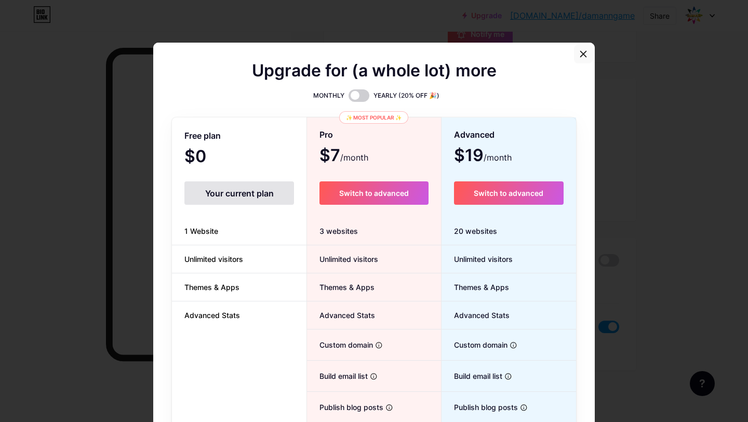
click at [582, 60] on div at bounding box center [583, 54] width 19 height 19
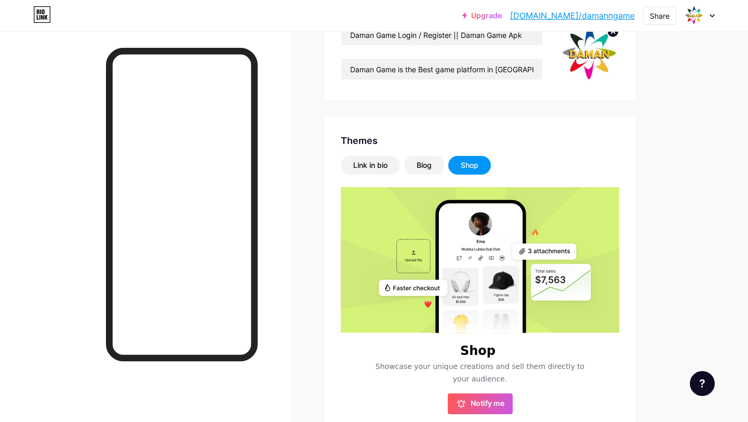
scroll to position [46, 0]
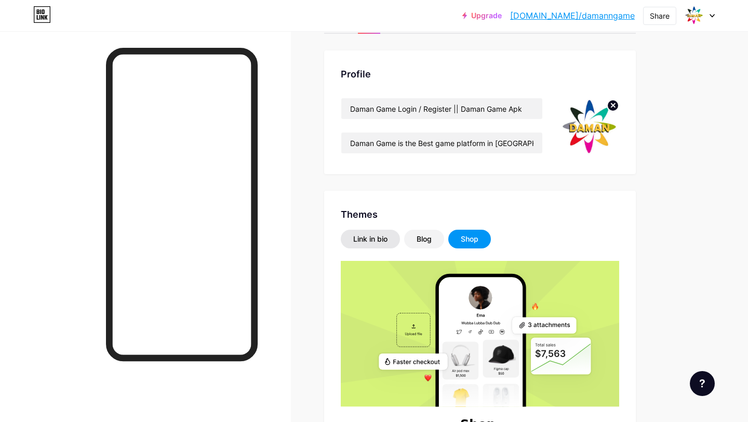
click at [362, 241] on div "Link in bio" at bounding box center [370, 239] width 34 height 10
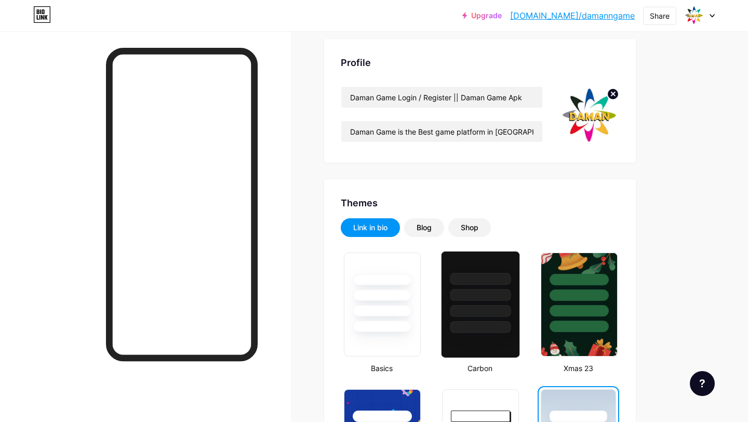
scroll to position [0, 0]
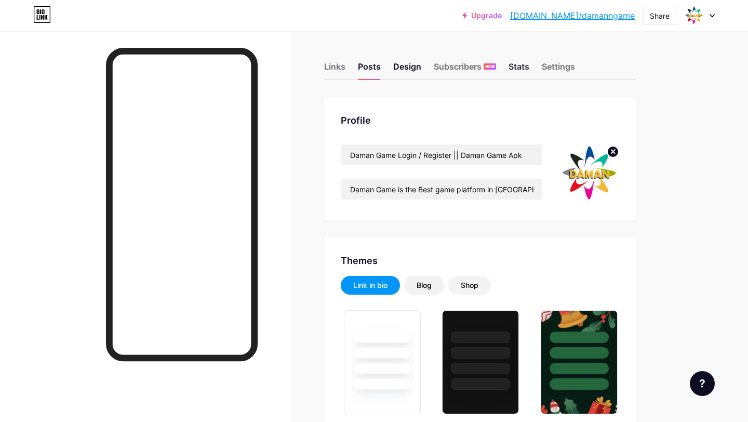
click at [523, 64] on div "Stats" at bounding box center [518, 69] width 21 height 19
click at [474, 63] on div "Subscribers NEW" at bounding box center [465, 69] width 62 height 19
click at [562, 72] on div "Settings" at bounding box center [558, 69] width 33 height 19
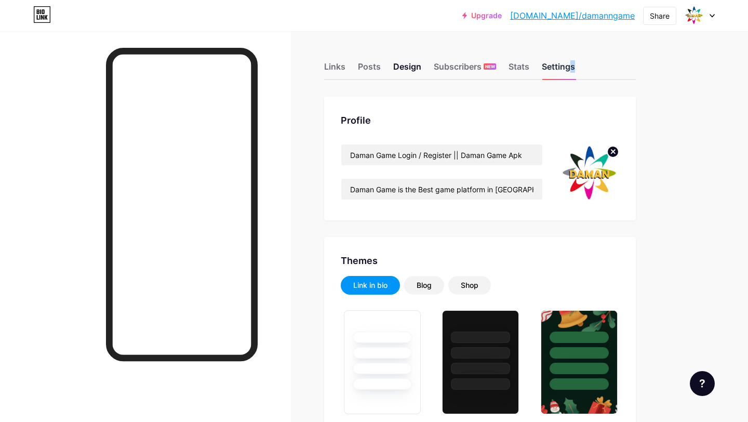
click at [562, 72] on div "Settings" at bounding box center [558, 69] width 33 height 19
click at [334, 55] on div "Links Posts Design Subscribers NEW Stats Settings" at bounding box center [480, 62] width 312 height 36
click at [334, 67] on div "Links" at bounding box center [334, 69] width 21 height 19
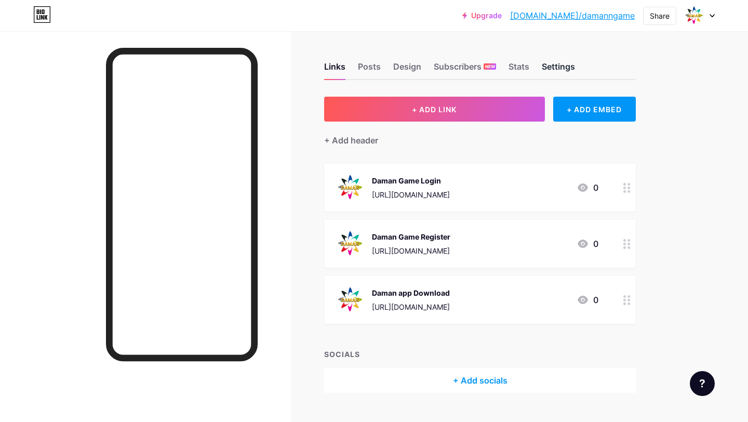
click at [564, 78] on div "Settings" at bounding box center [558, 69] width 33 height 19
click at [564, 73] on div "Settings" at bounding box center [558, 69] width 33 height 19
click at [562, 67] on div "Settings" at bounding box center [558, 69] width 33 height 19
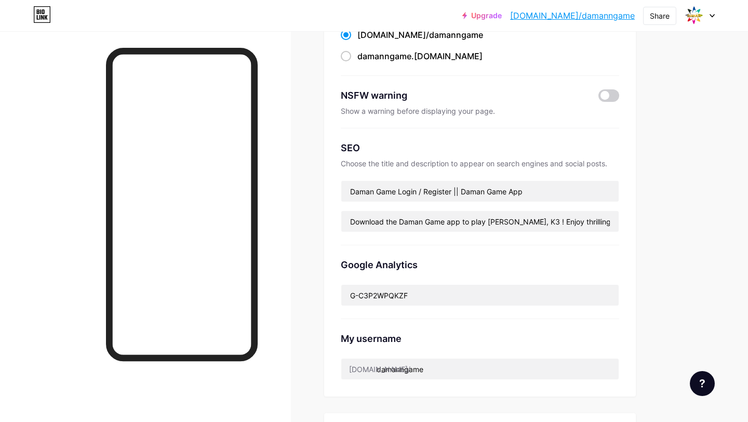
scroll to position [206, 0]
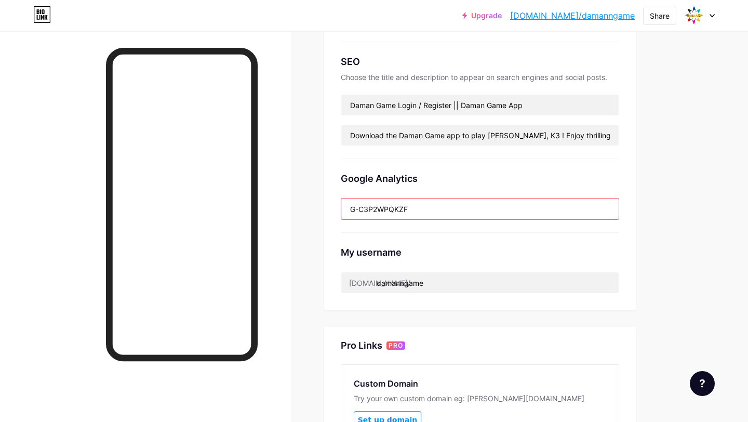
click at [504, 200] on input "G-C3P2WPQKZF" at bounding box center [479, 208] width 277 height 21
click at [496, 229] on div "Google Analytics G-C3P2WPQKZF" at bounding box center [480, 196] width 278 height 74
